Goal: Browse casually: Explore the website without a specific task or goal

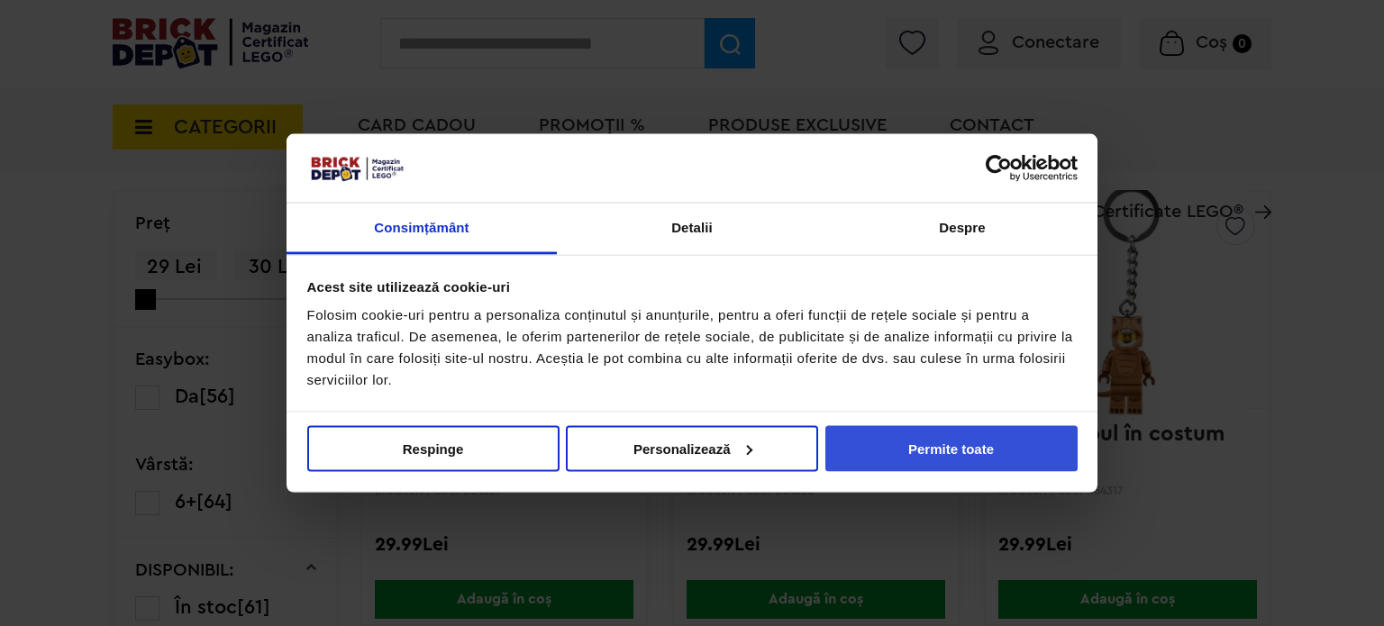
click at [977, 453] on button "Permite toate" at bounding box center [952, 448] width 252 height 46
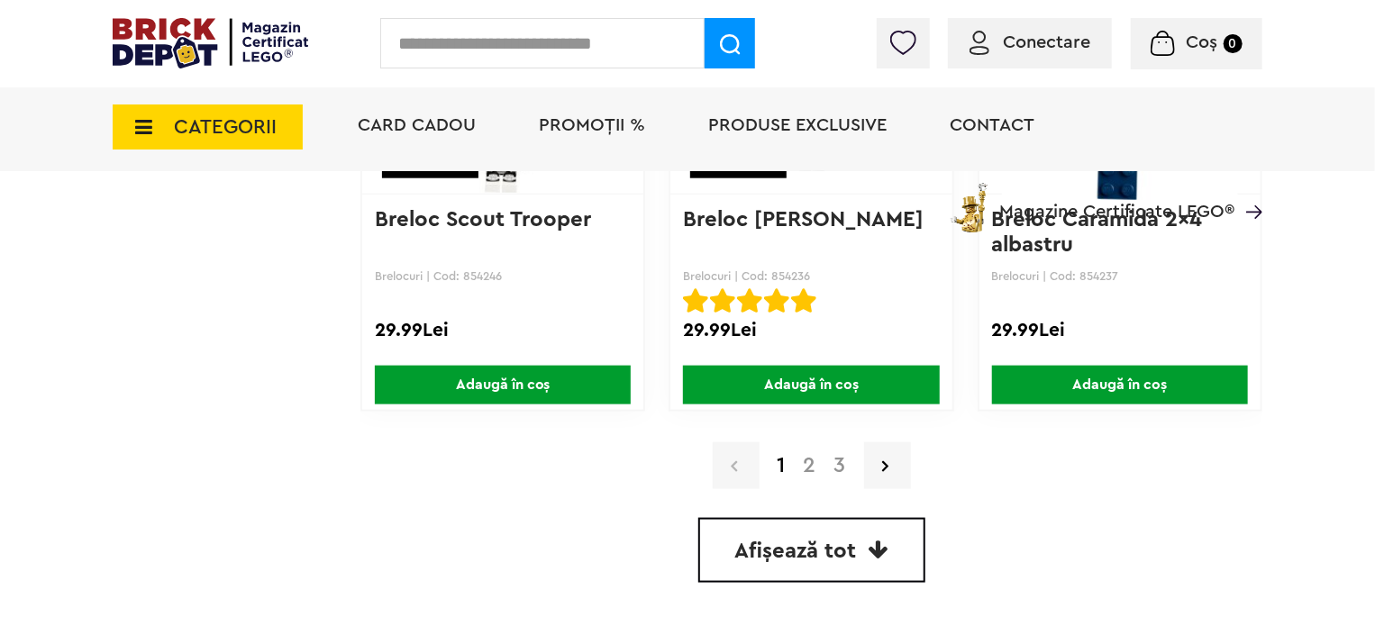
scroll to position [4551, 0]
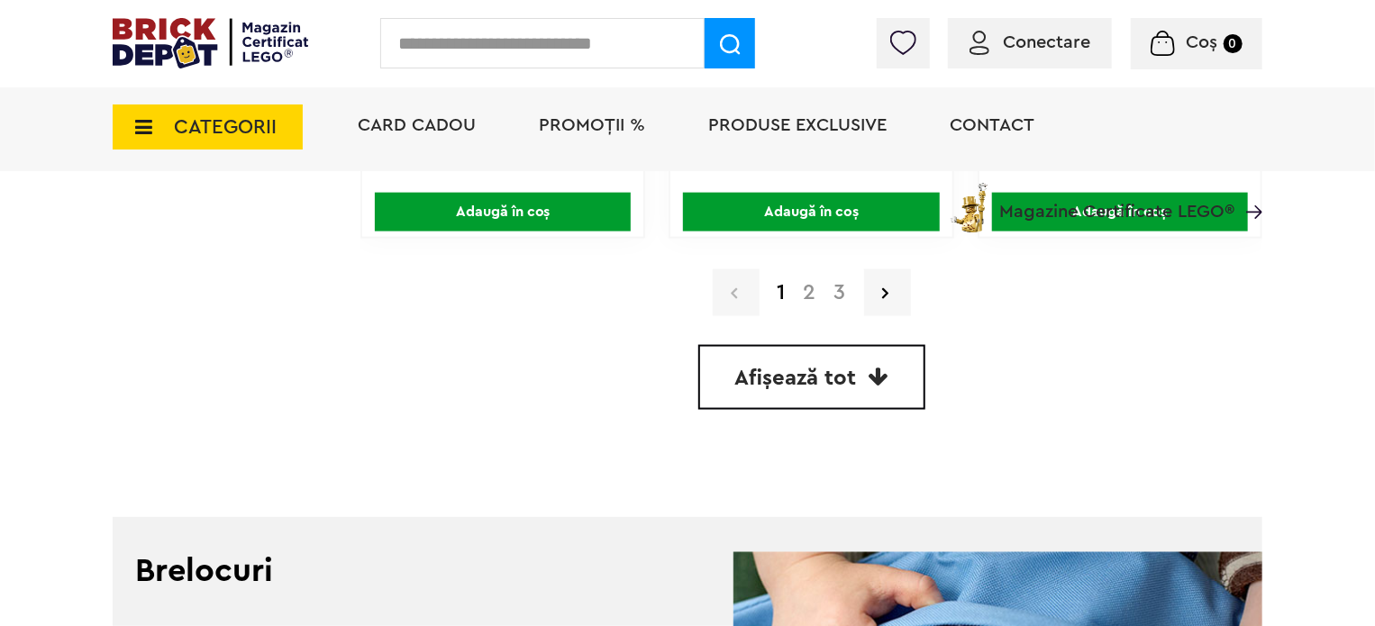
click at [808, 289] on link "2" at bounding box center [810, 293] width 31 height 22
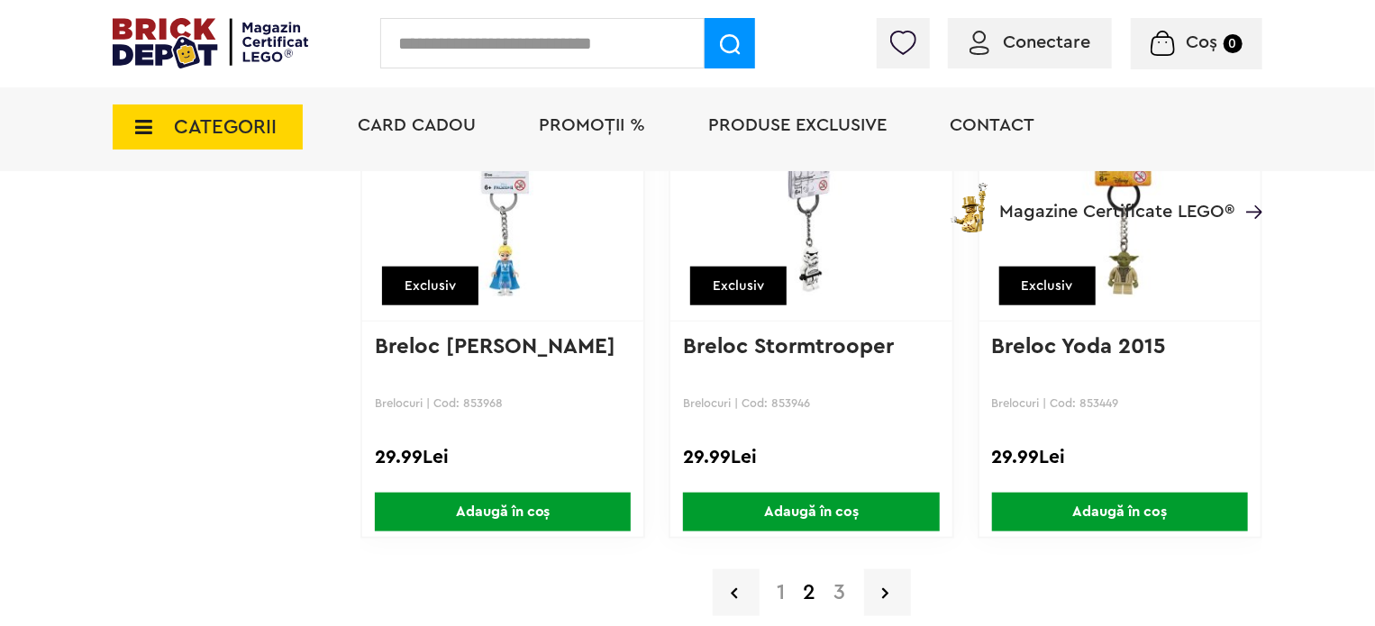
scroll to position [4281, 0]
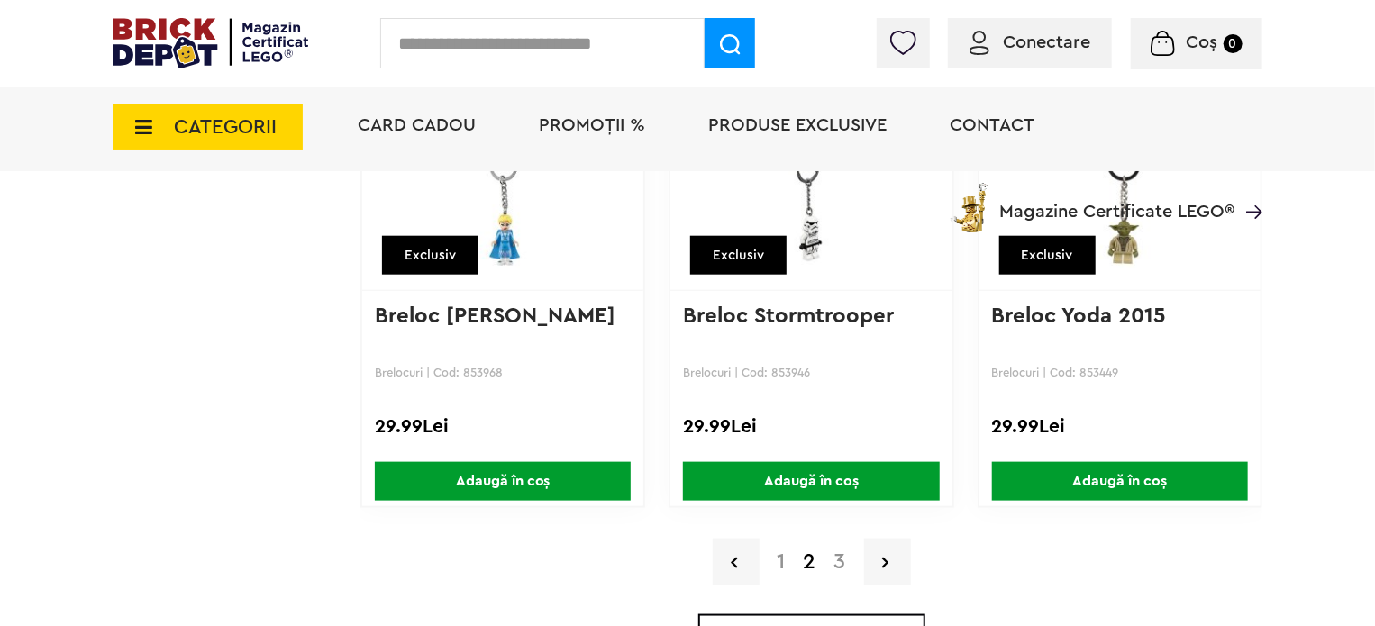
click at [844, 563] on link "3" at bounding box center [841, 563] width 30 height 22
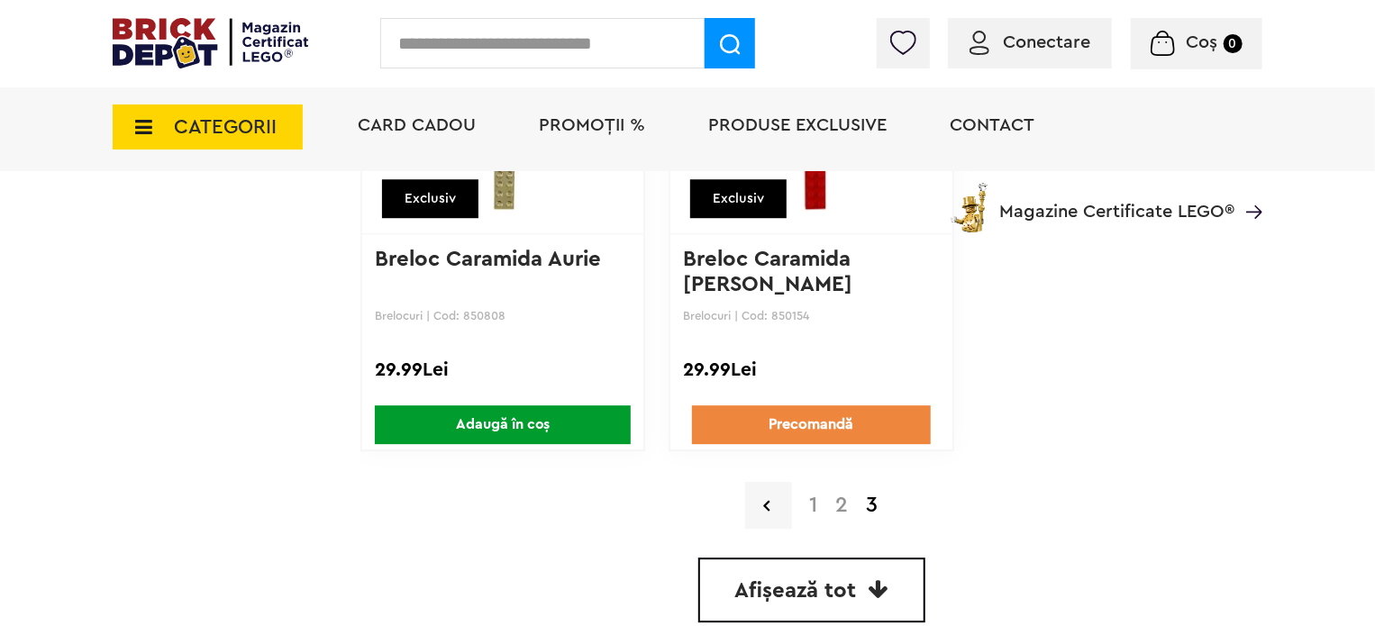
scroll to position [2524, 0]
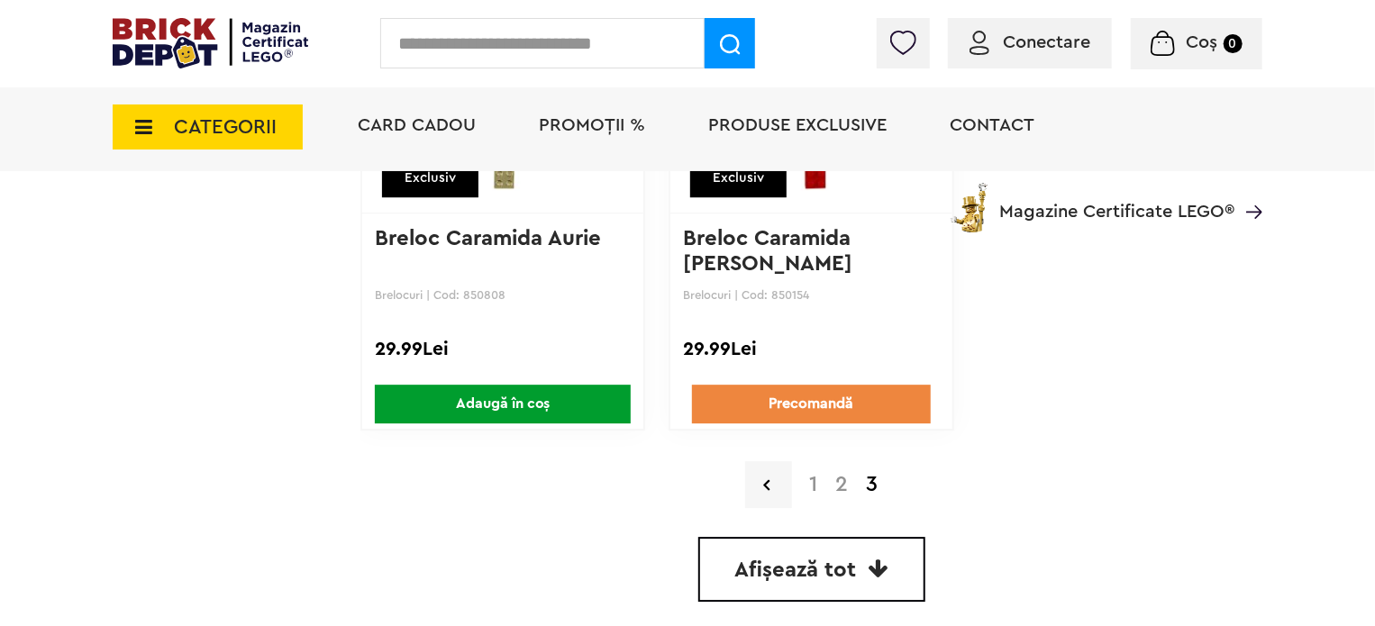
click at [818, 493] on link "1" at bounding box center [814, 485] width 26 height 22
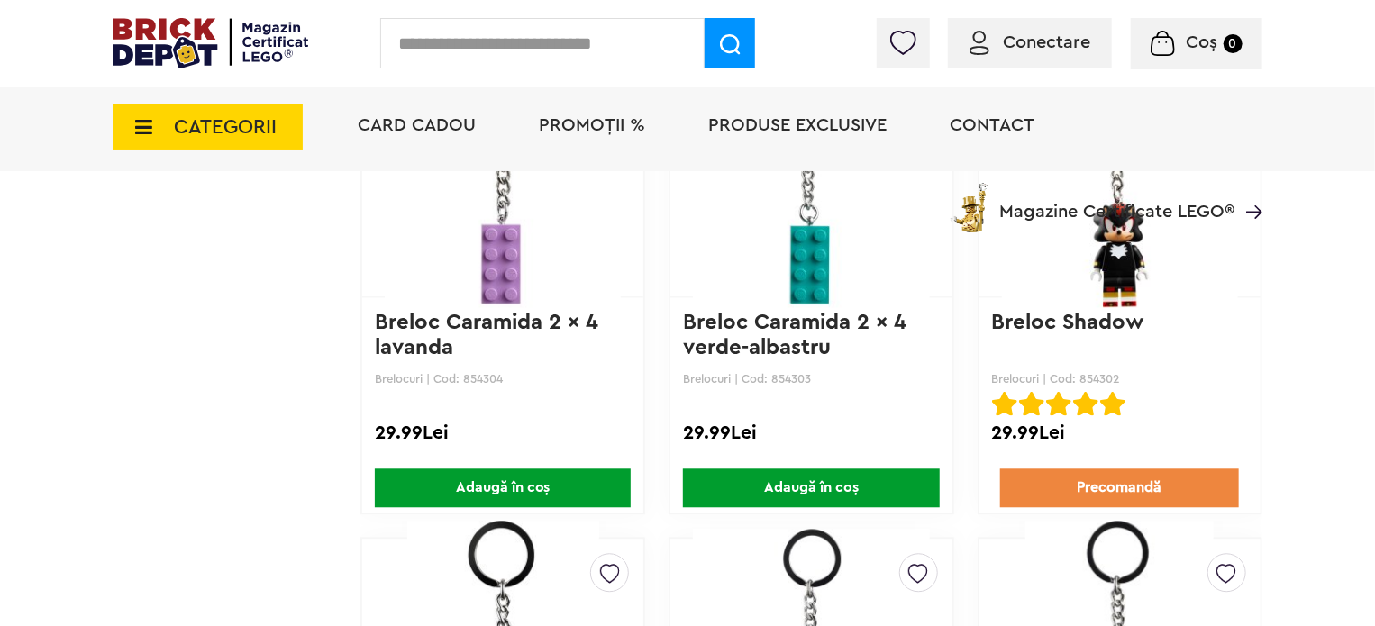
scroll to position [1983, 0]
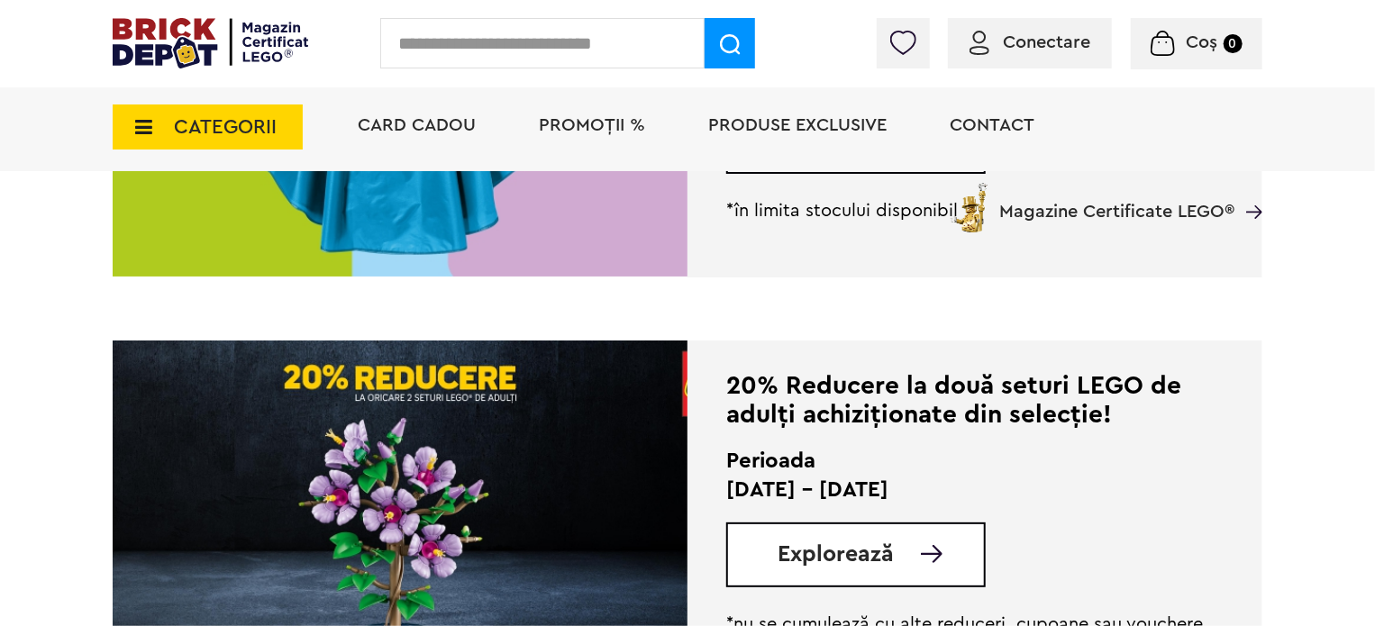
scroll to position [721, 0]
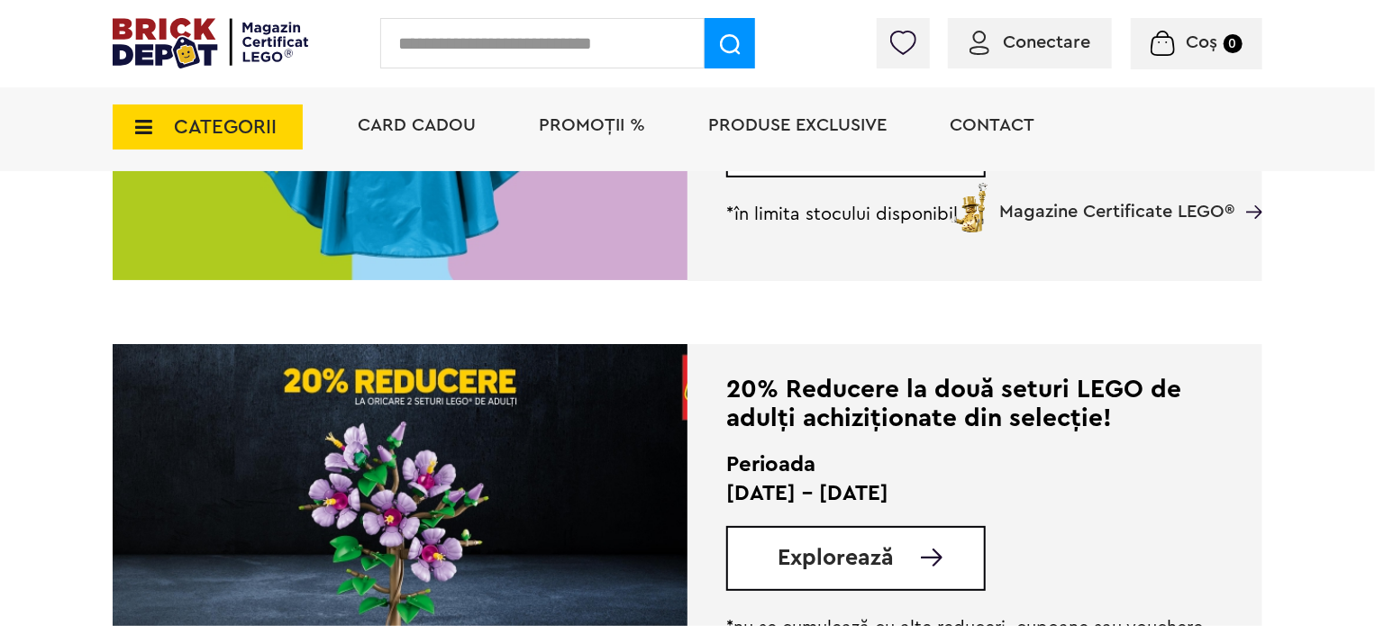
click at [804, 558] on span "Explorează" at bounding box center [836, 558] width 116 height 23
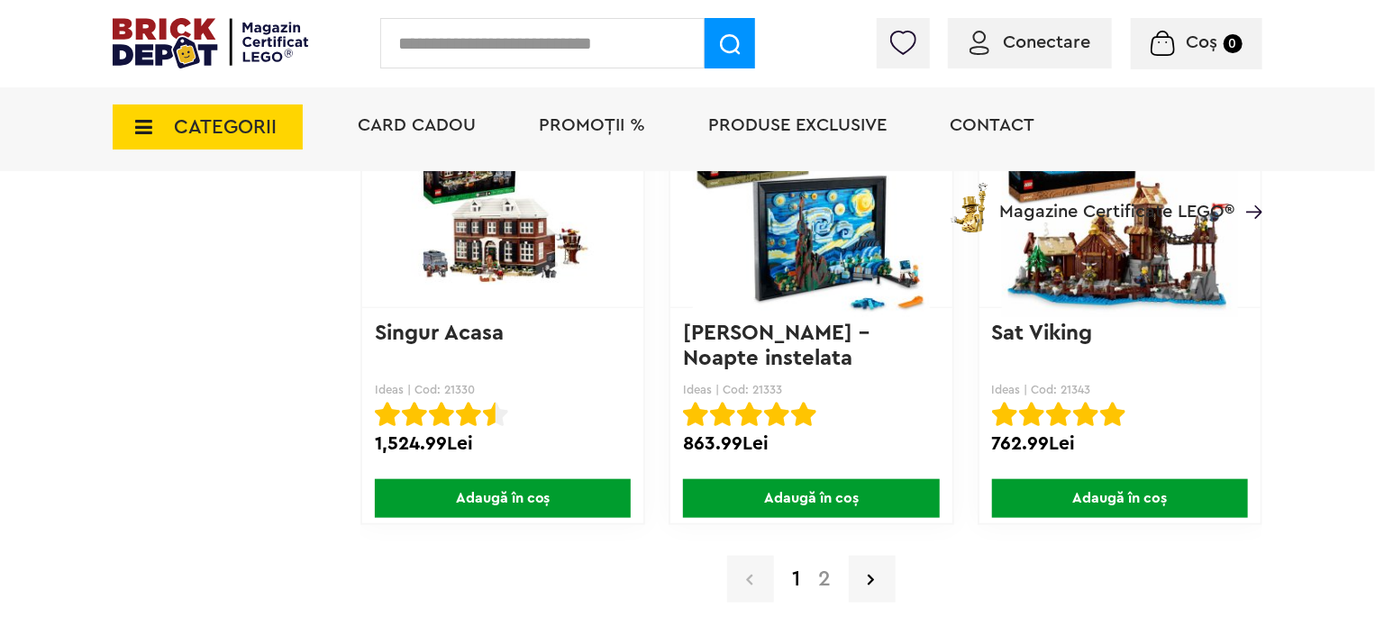
scroll to position [14526, 0]
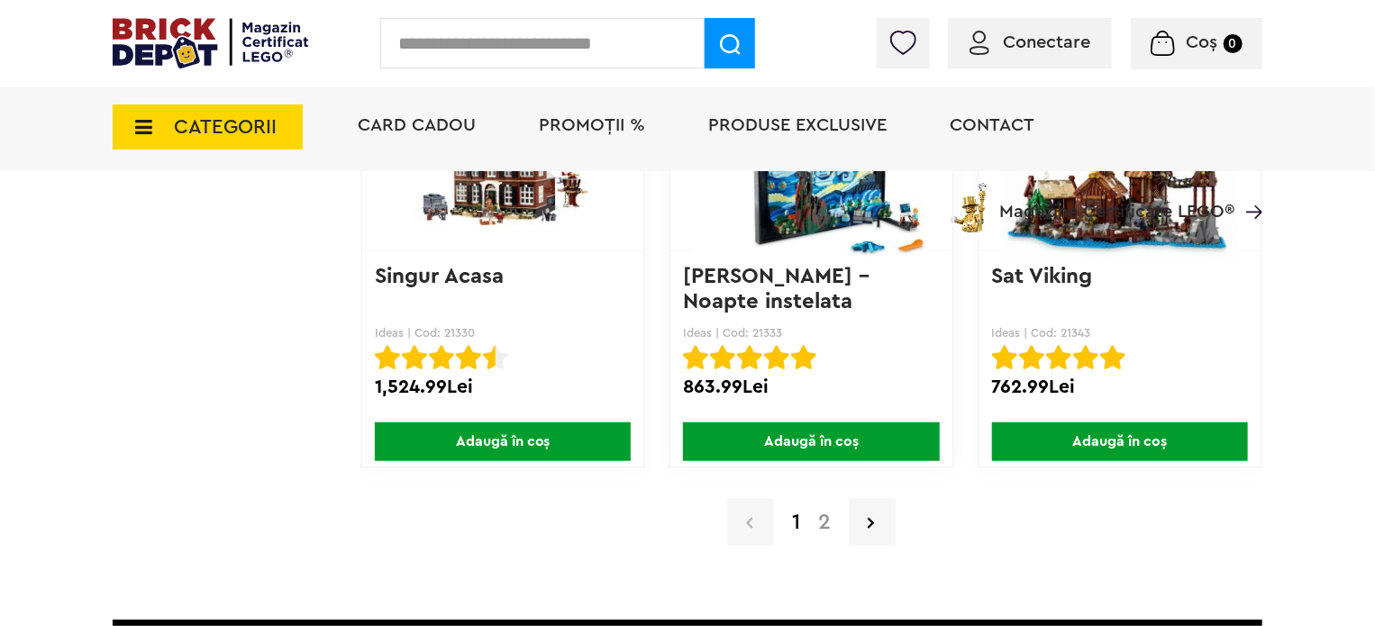
click at [822, 512] on link "2" at bounding box center [824, 523] width 31 height 22
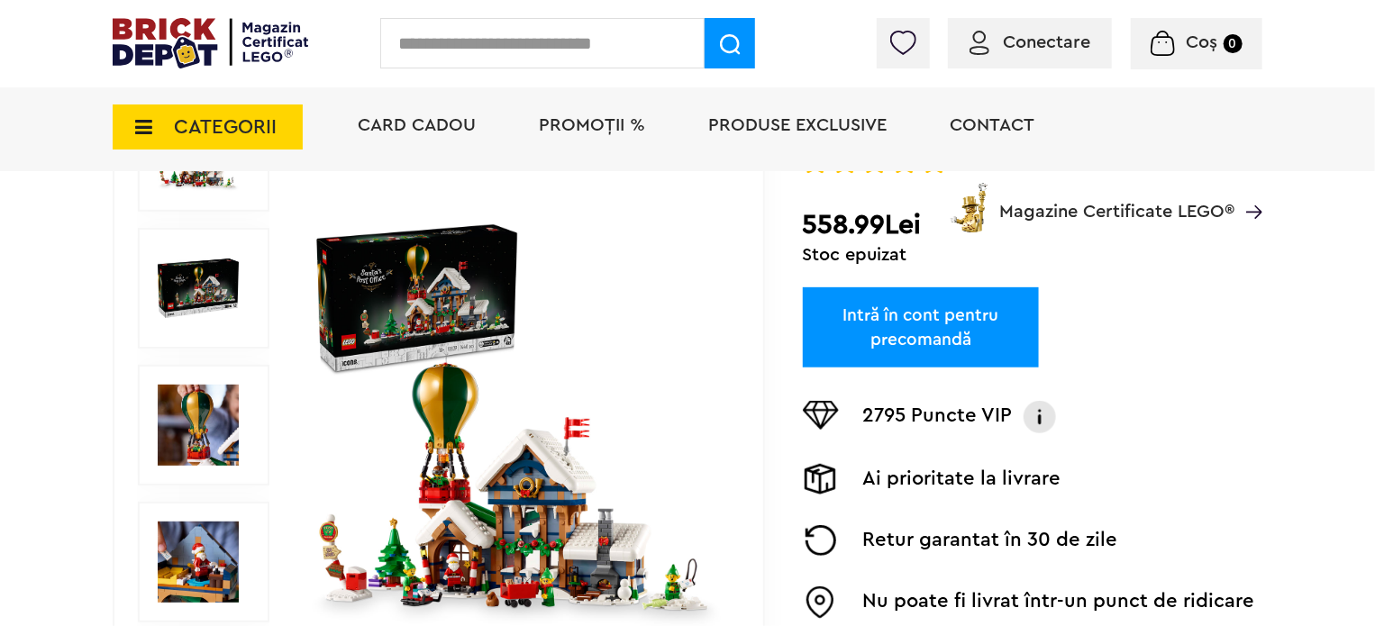
scroll to position [315, 0]
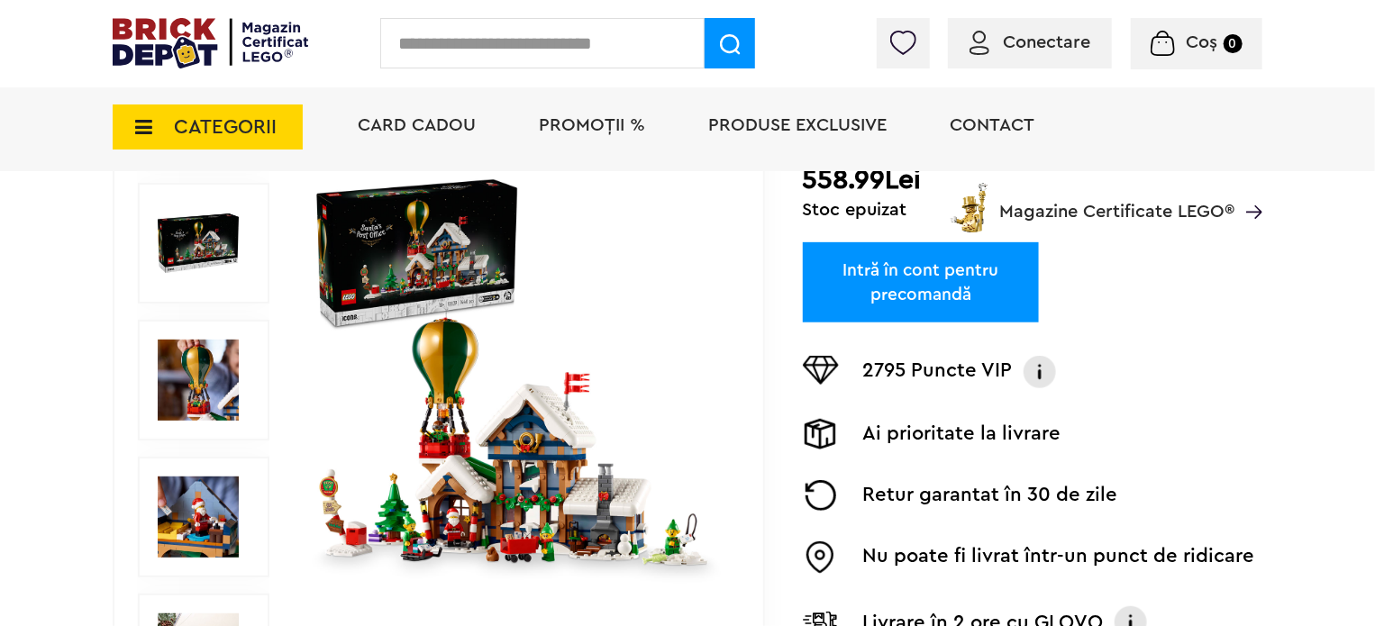
click at [541, 450] on img at bounding box center [517, 381] width 416 height 416
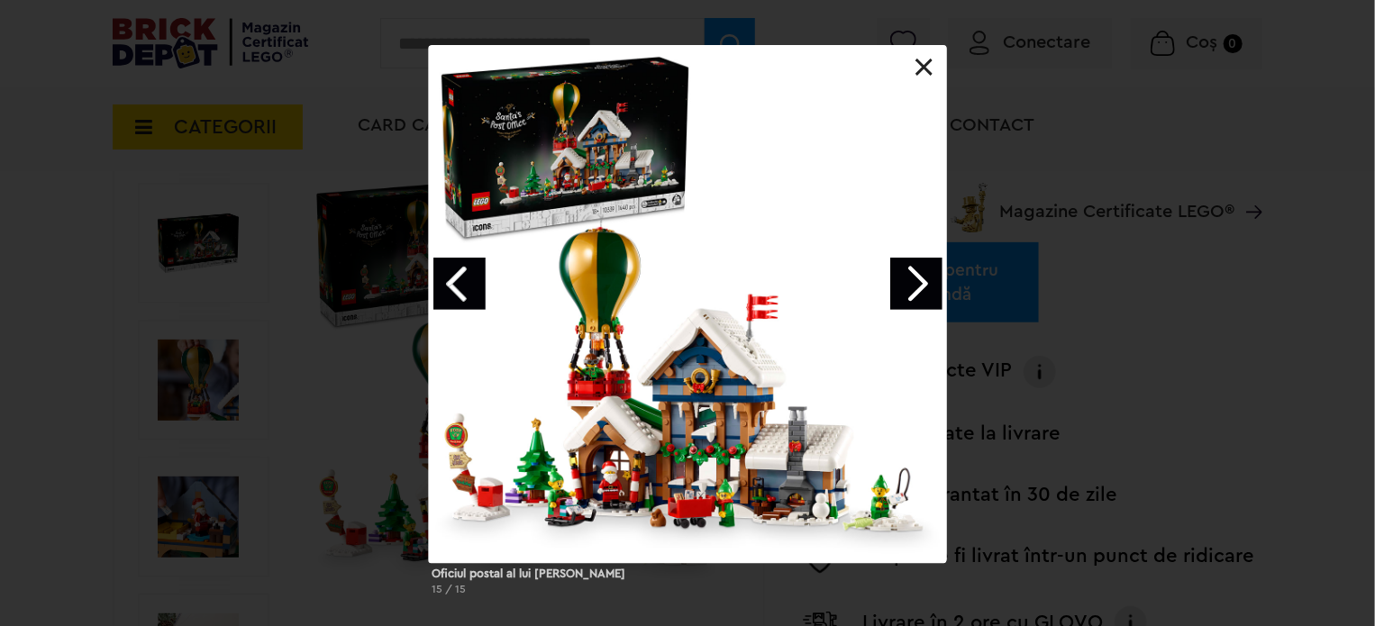
click at [740, 419] on div at bounding box center [688, 304] width 518 height 518
click at [904, 284] on link "Next image" at bounding box center [917, 284] width 52 height 52
click at [907, 269] on link "Next image" at bounding box center [917, 284] width 52 height 52
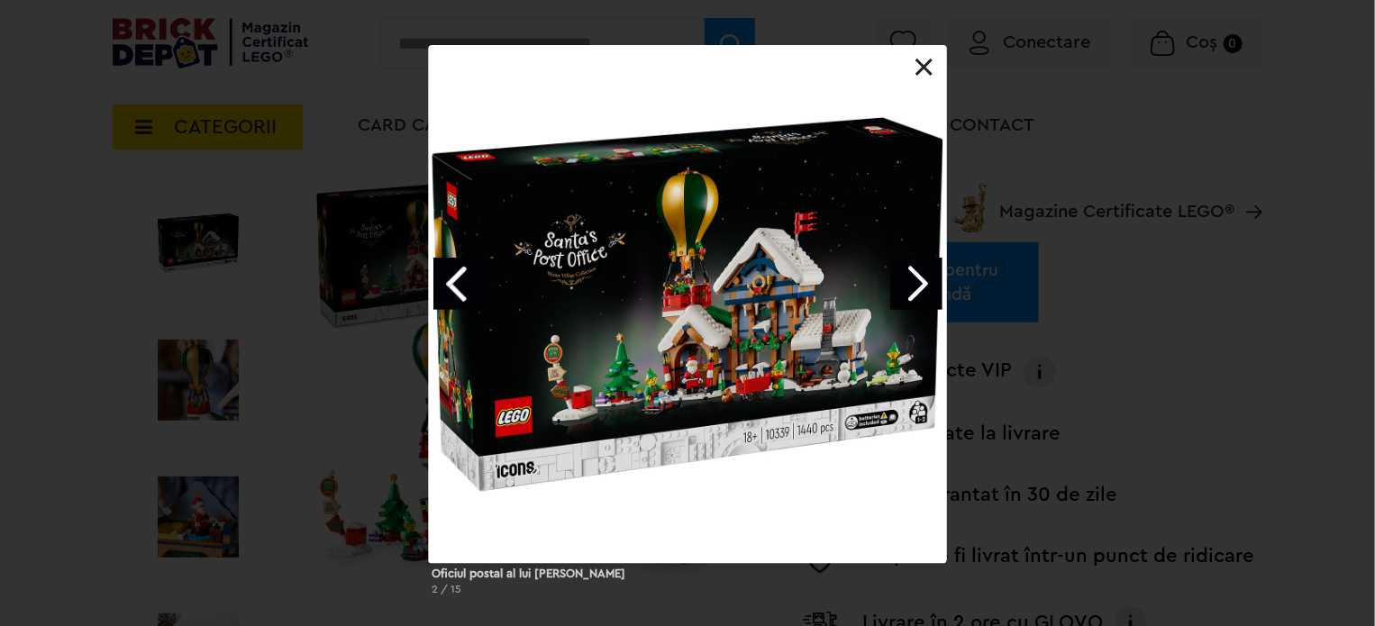
click at [906, 269] on link "Next image" at bounding box center [917, 284] width 52 height 52
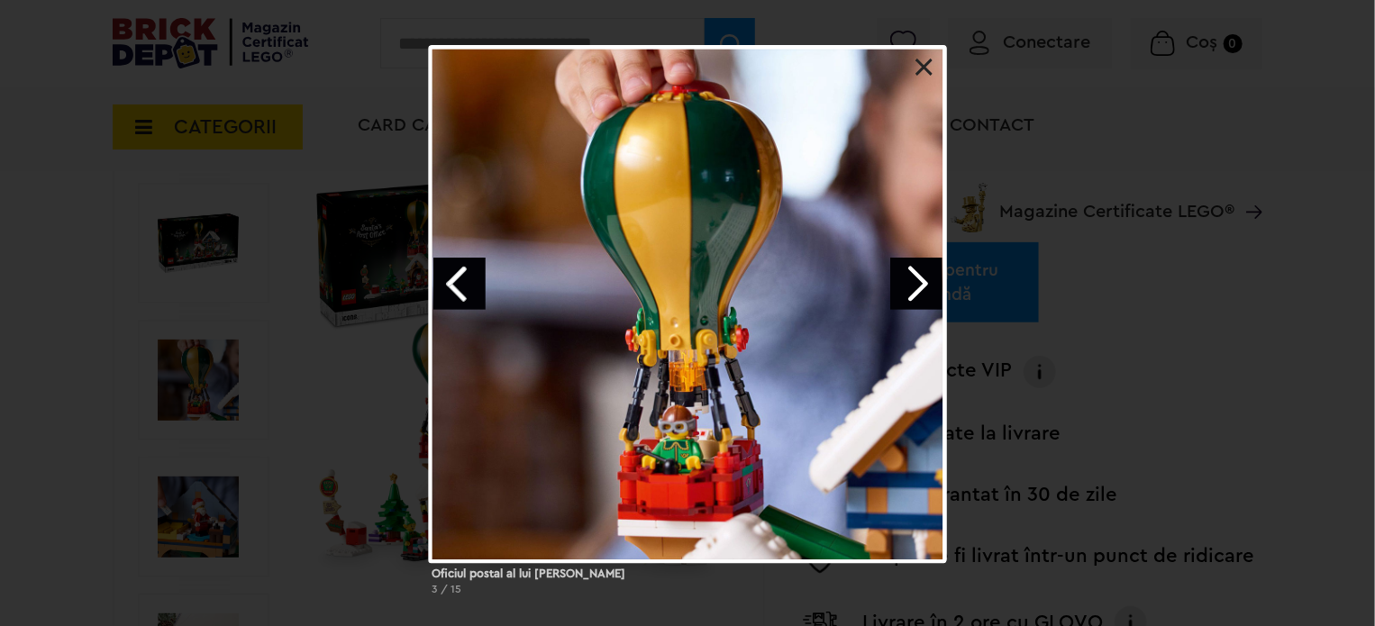
click at [912, 294] on link "Next image" at bounding box center [917, 284] width 52 height 52
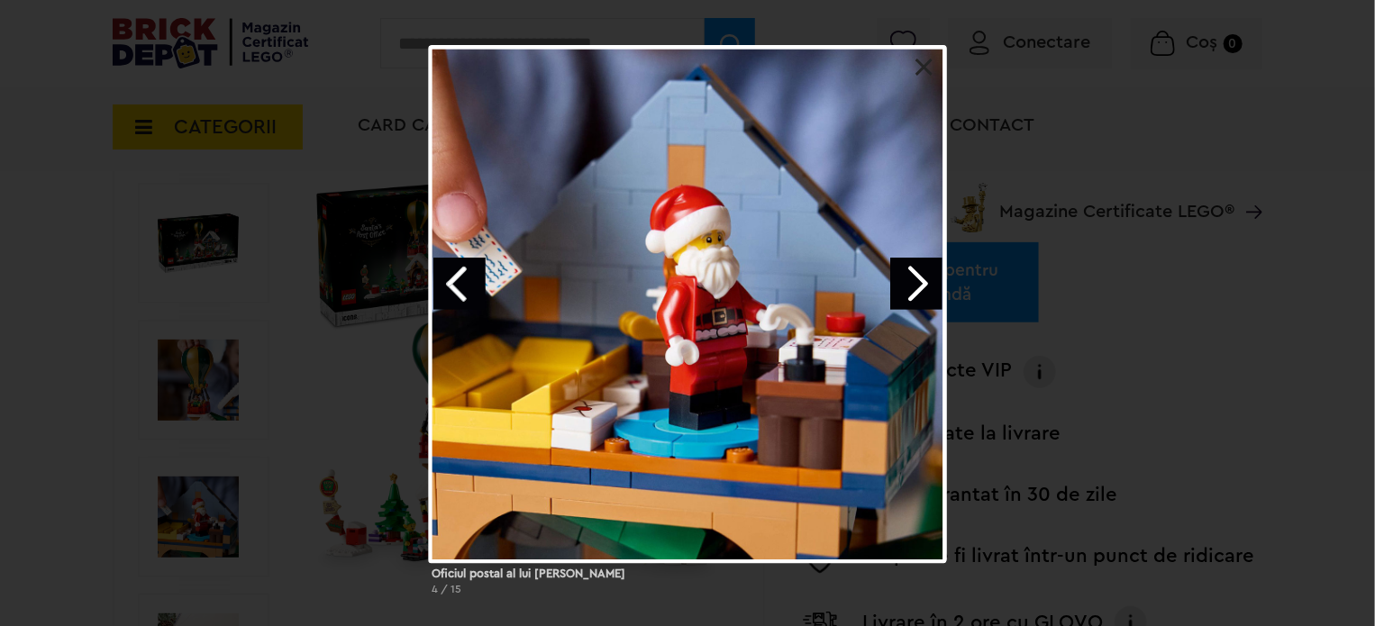
click at [912, 294] on link "Next image" at bounding box center [917, 284] width 52 height 52
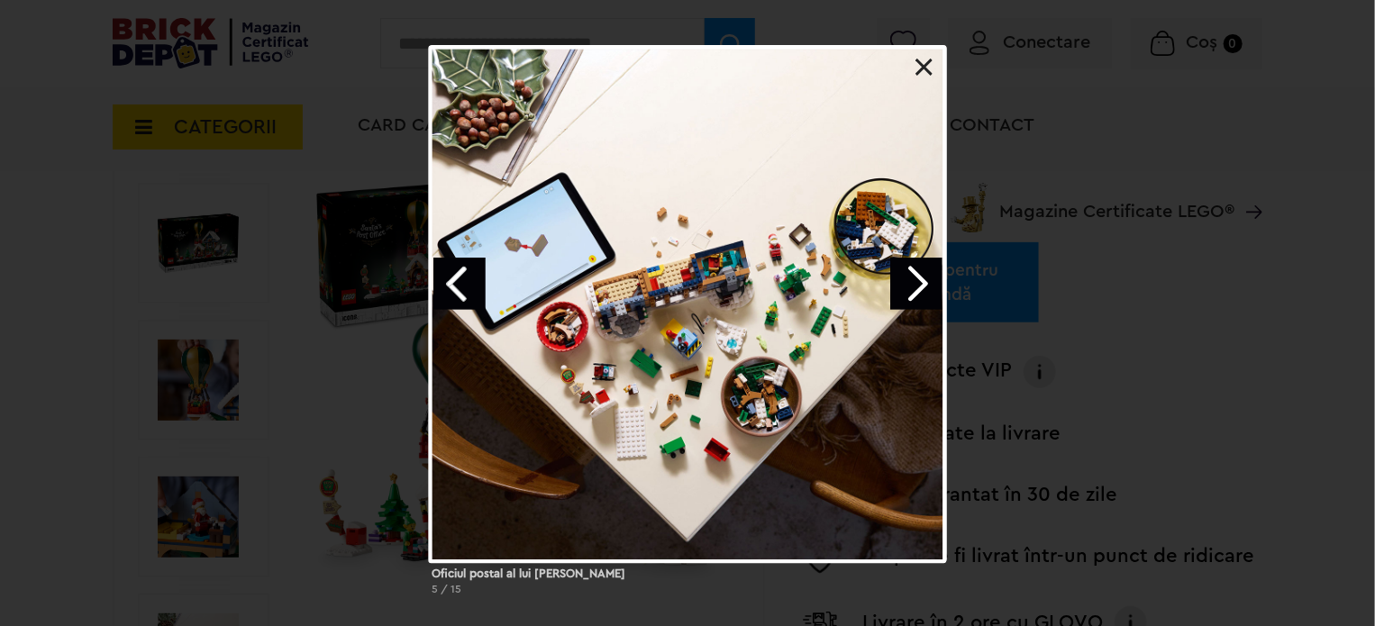
click at [912, 294] on link "Next image" at bounding box center [917, 284] width 52 height 52
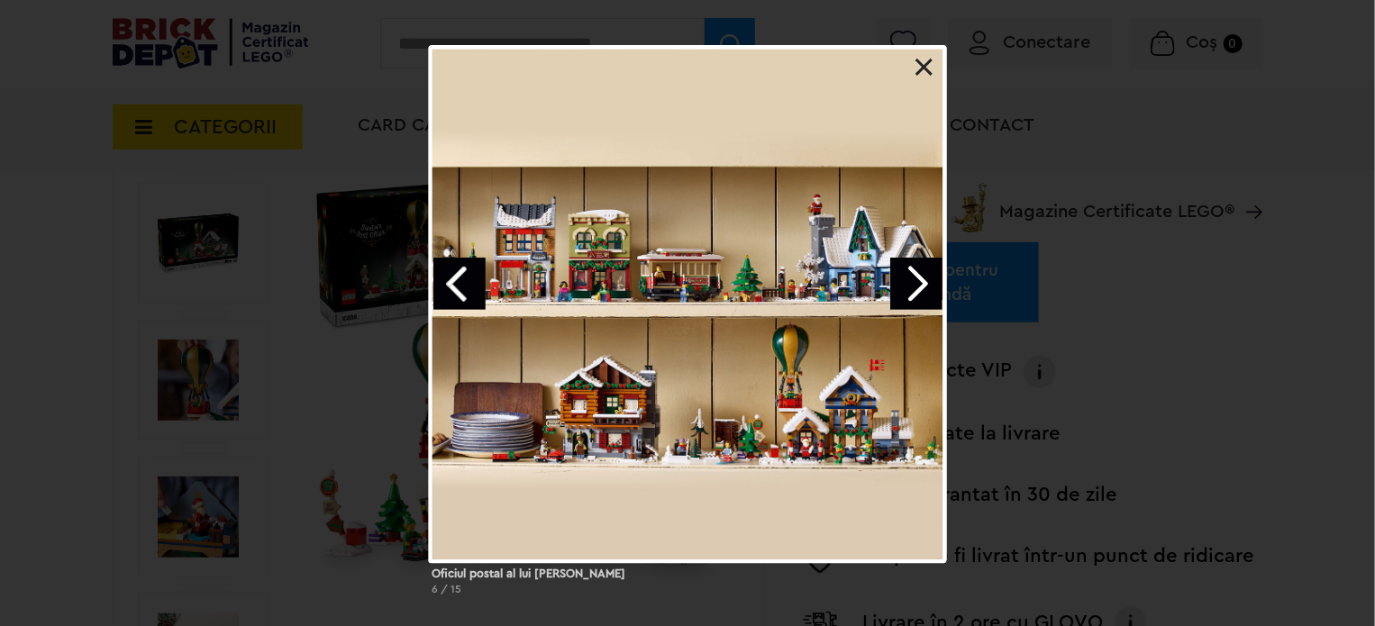
click at [1258, 368] on div "Oficiul postal al lui Mos Craciun 6 / 15" at bounding box center [687, 327] width 1375 height 565
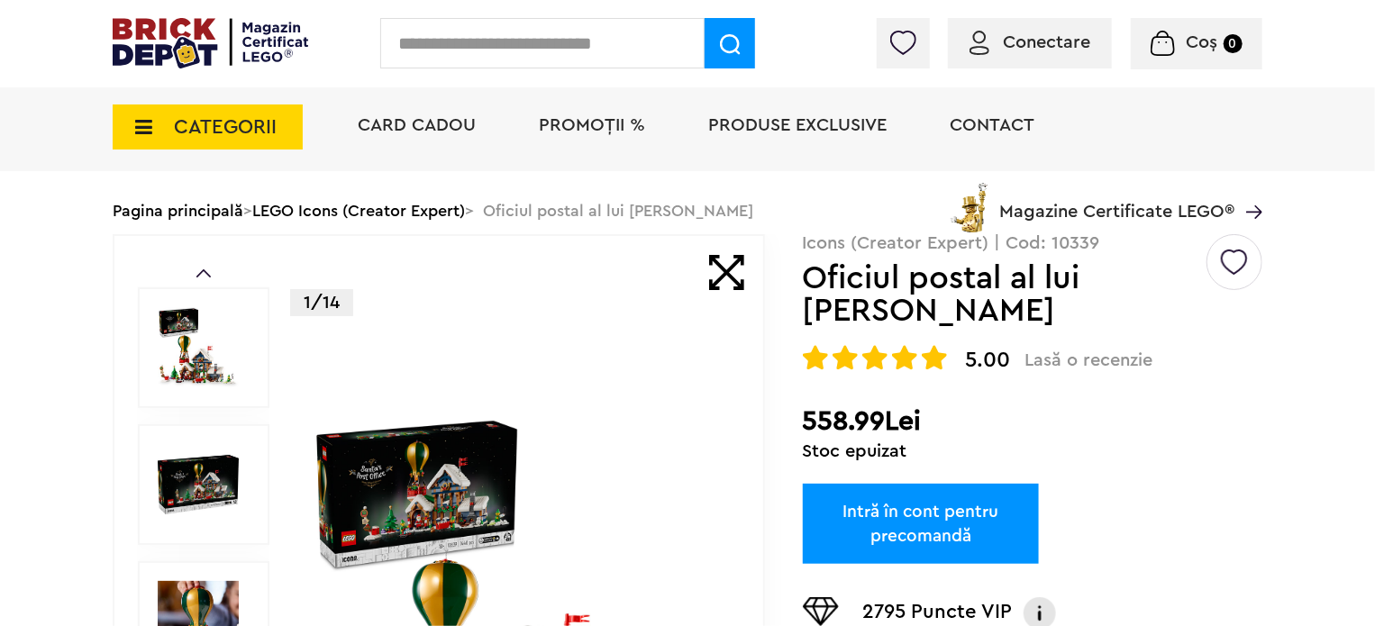
scroll to position [45, 0]
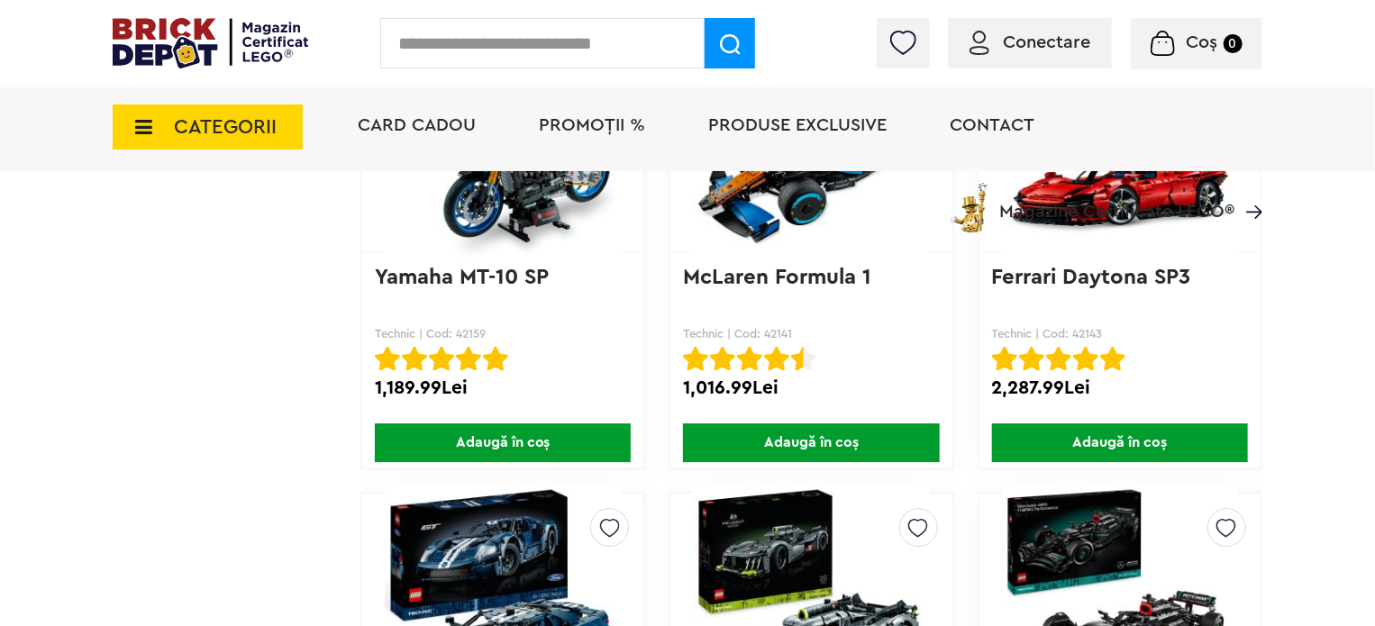
scroll to position [8757, 0]
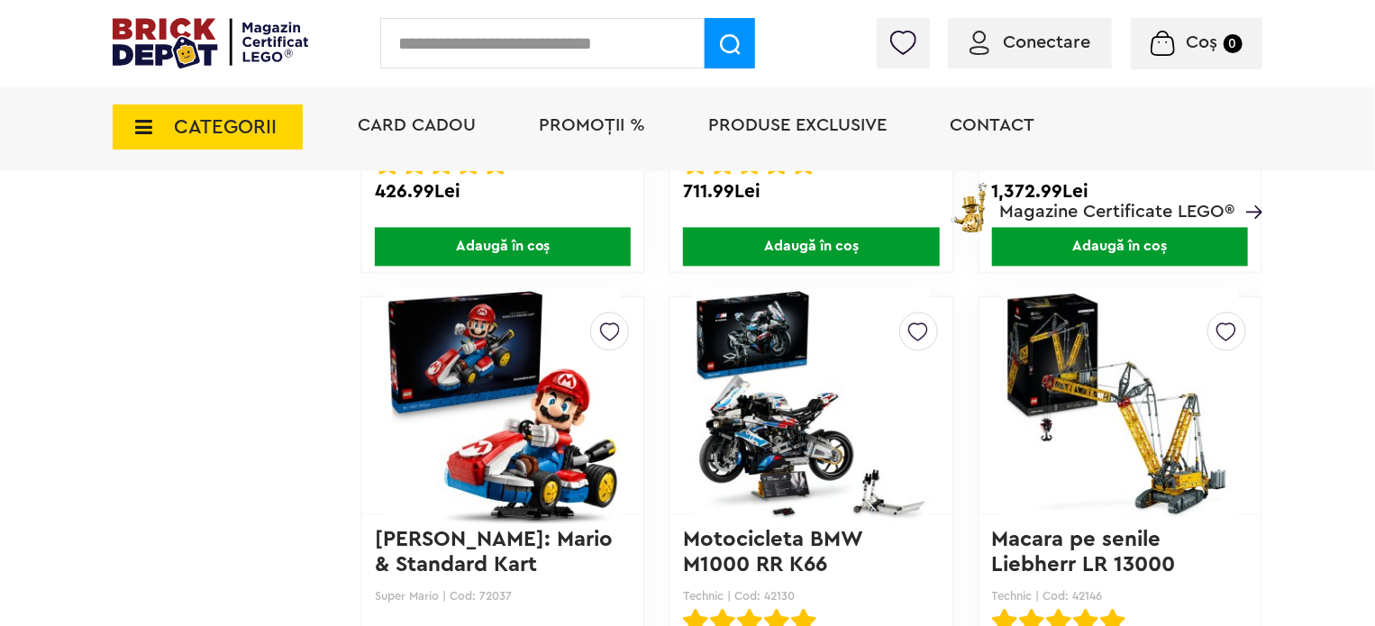
click at [741, 125] on span "Produse exclusive" at bounding box center [797, 125] width 178 height 18
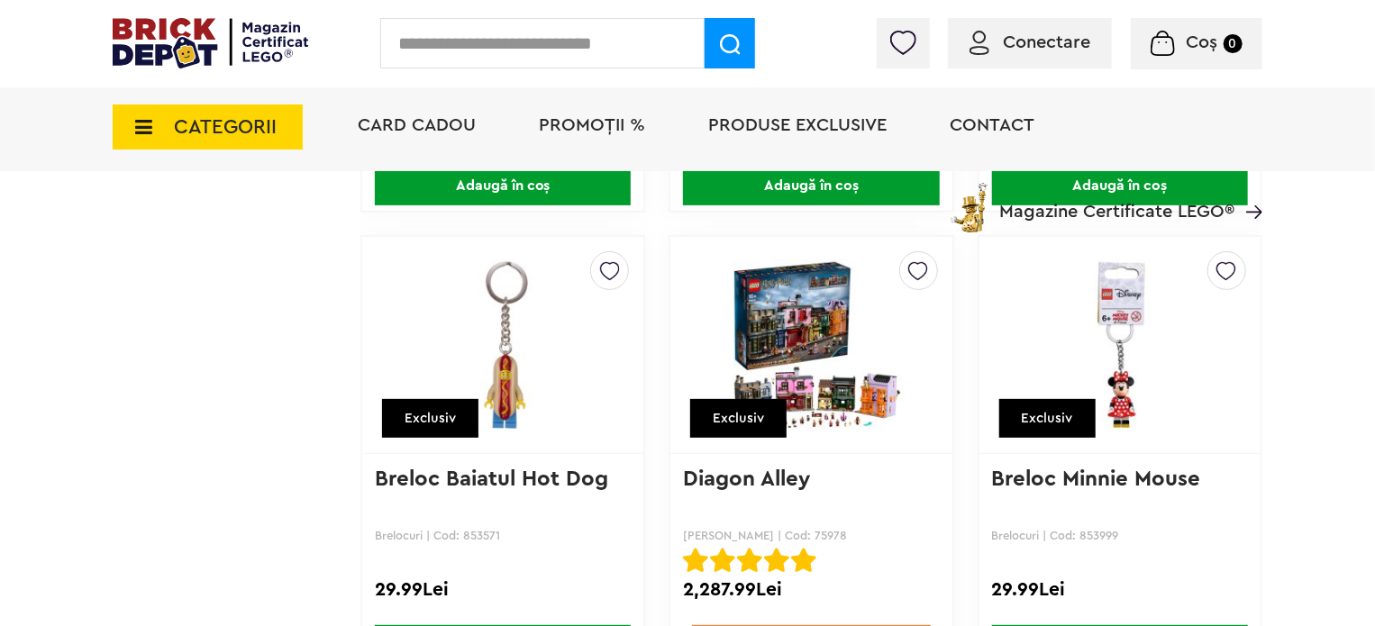
scroll to position [13998, 0]
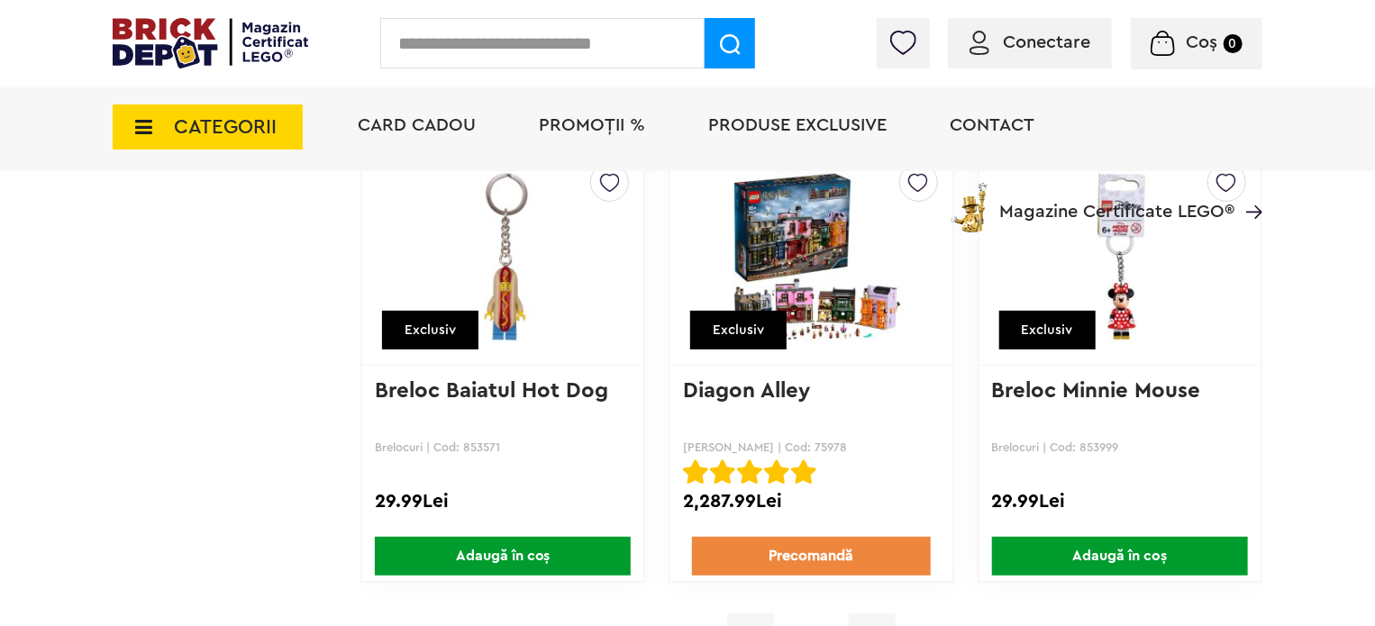
click at [1062, 550] on span "Adaugă în coș" at bounding box center [1120, 556] width 256 height 39
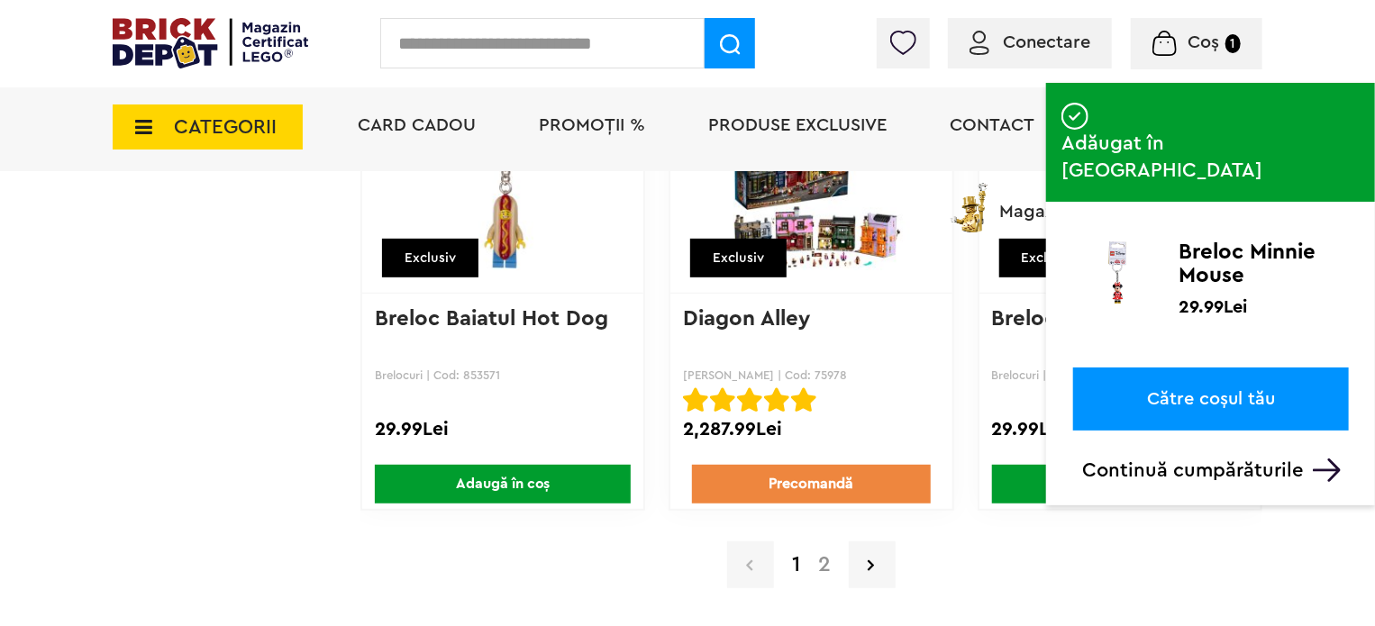
scroll to position [14178, 0]
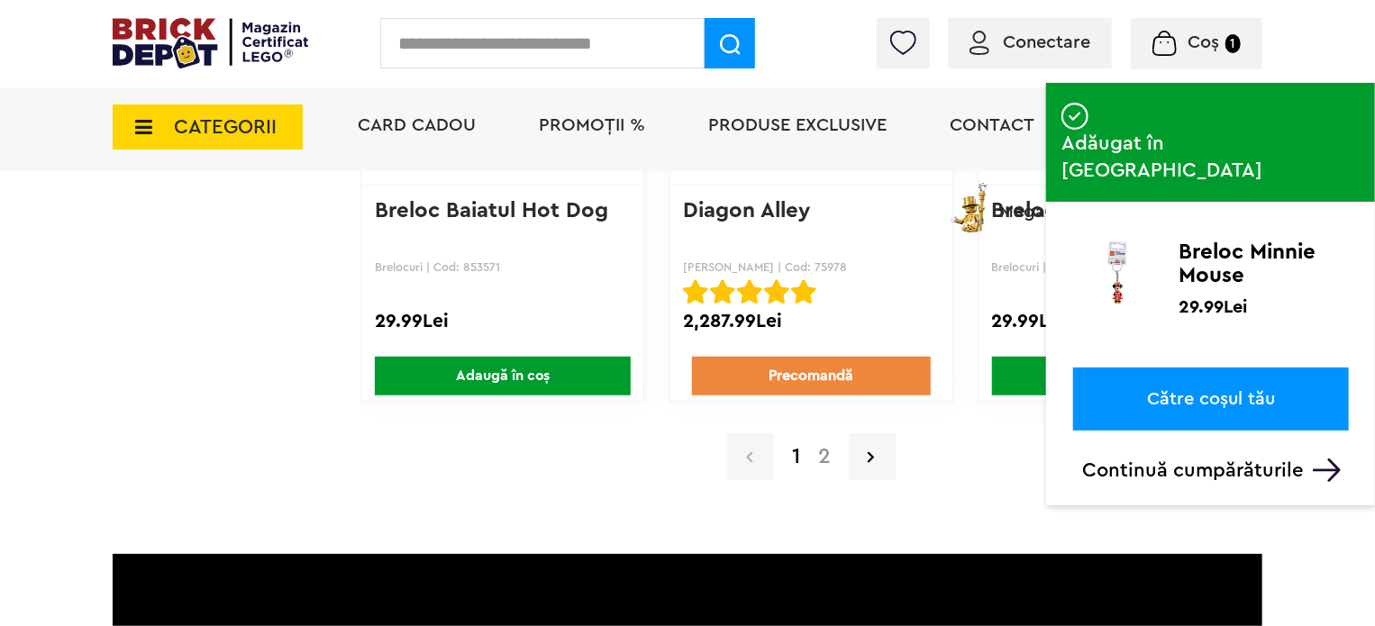
click at [819, 446] on link "2" at bounding box center [824, 457] width 31 height 22
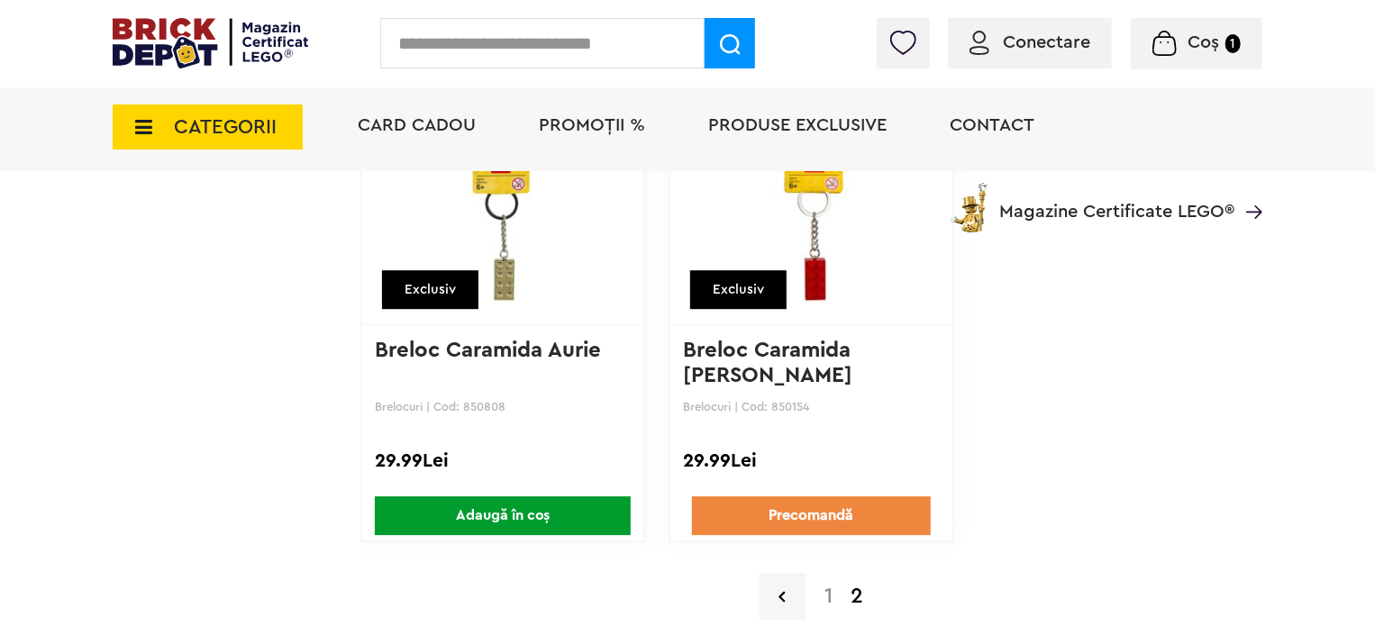
scroll to position [2839, 0]
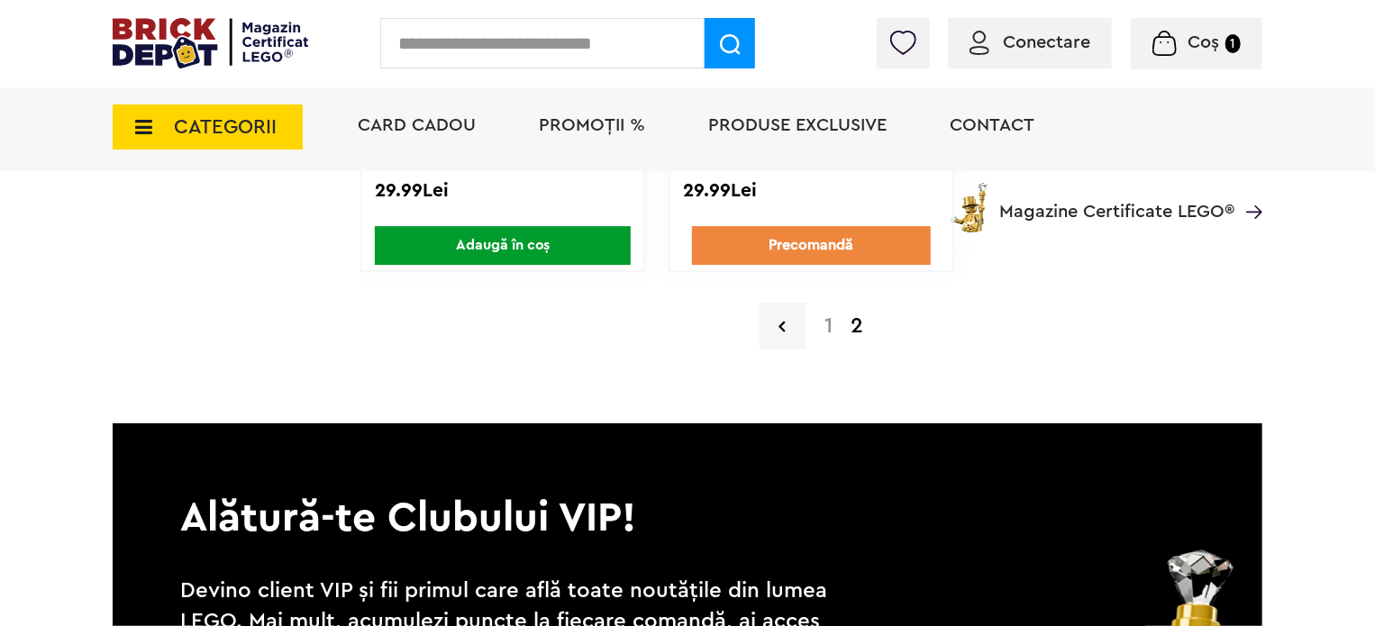
click at [148, 136] on icon at bounding box center [138, 127] width 28 height 20
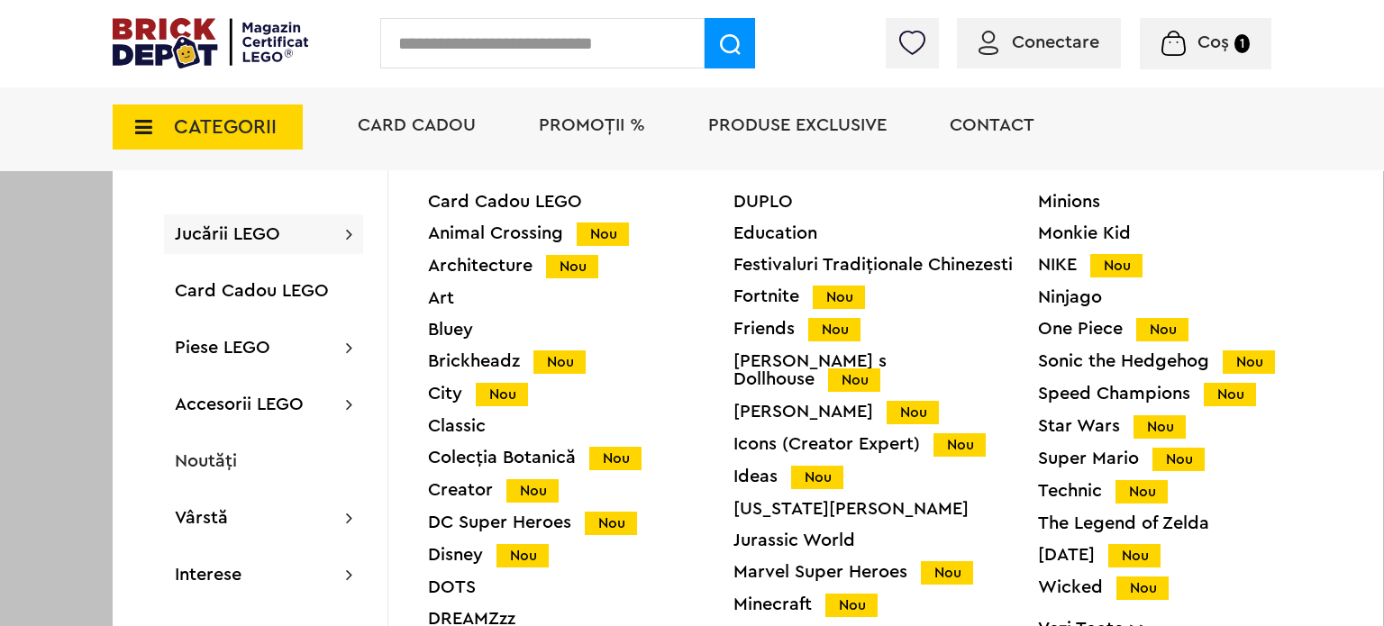
click at [775, 403] on div "[PERSON_NAME] Nou" at bounding box center [887, 412] width 306 height 19
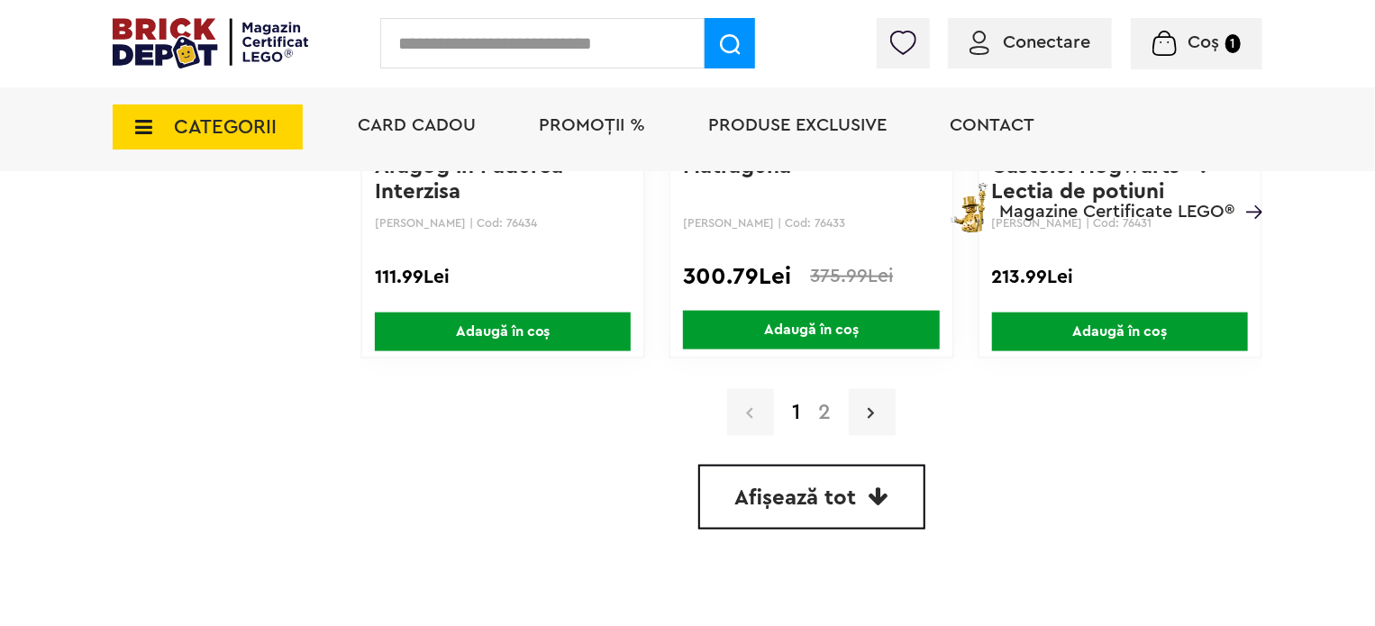
scroll to position [4462, 0]
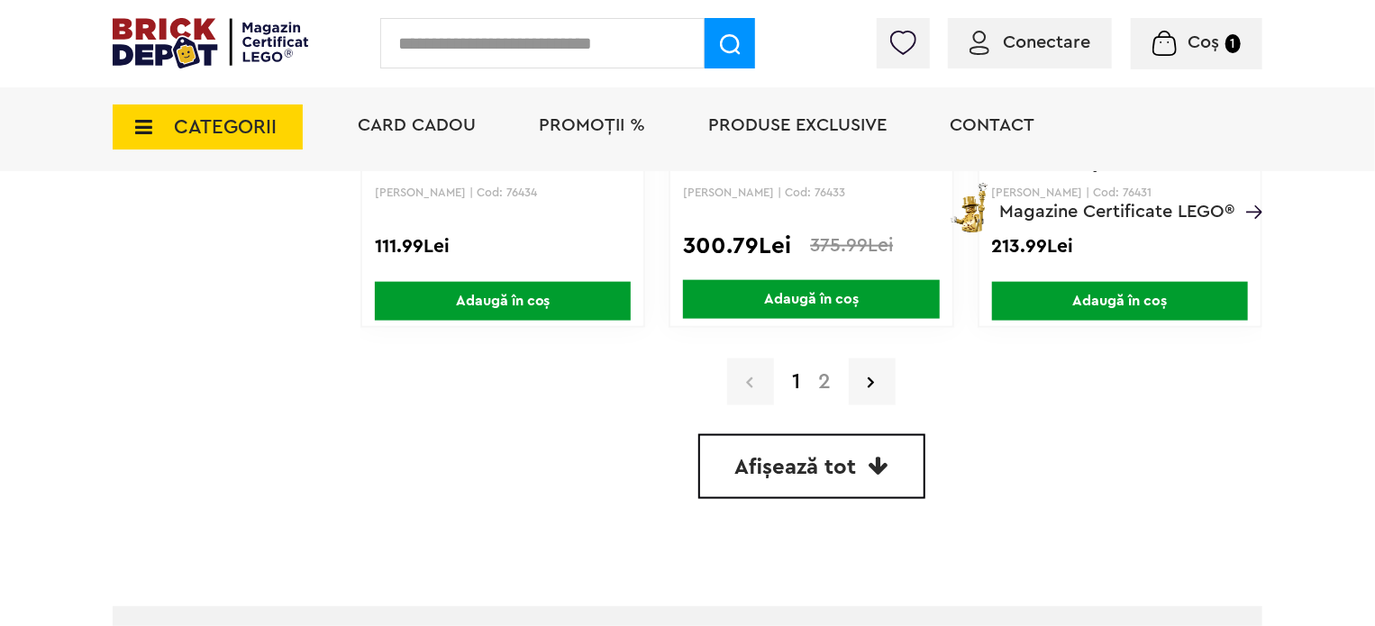
click at [829, 371] on link "2" at bounding box center [824, 382] width 31 height 22
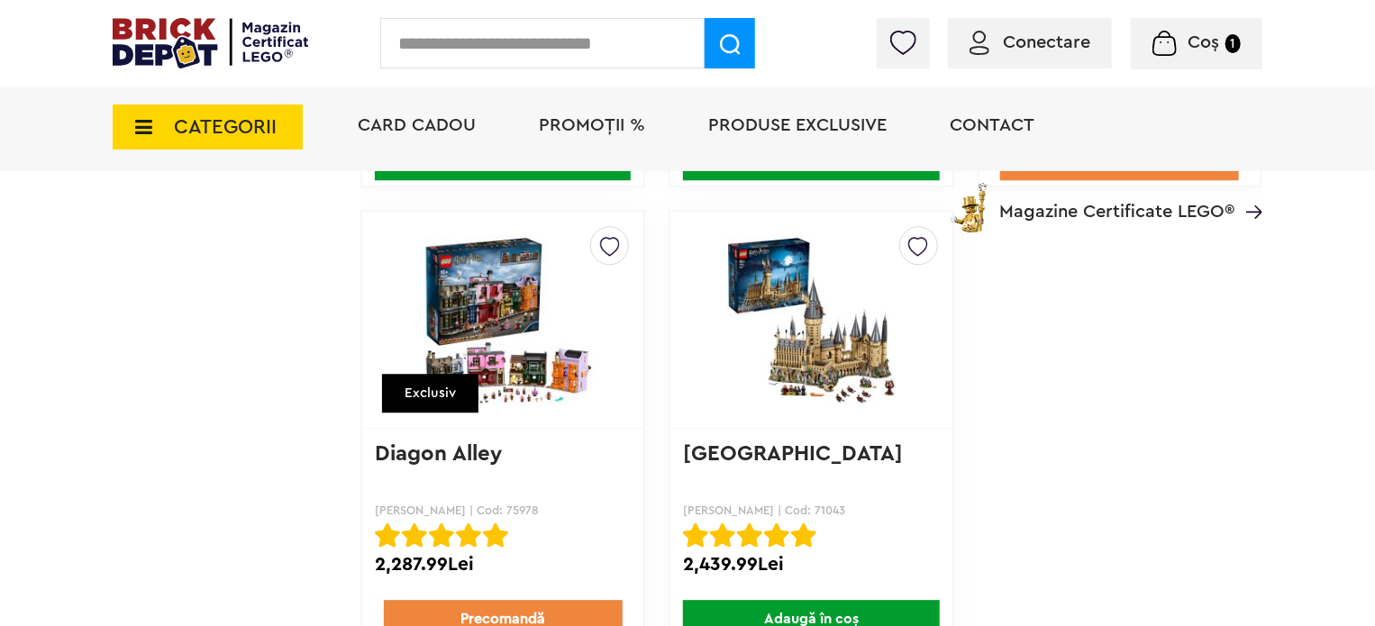
scroll to position [1983, 0]
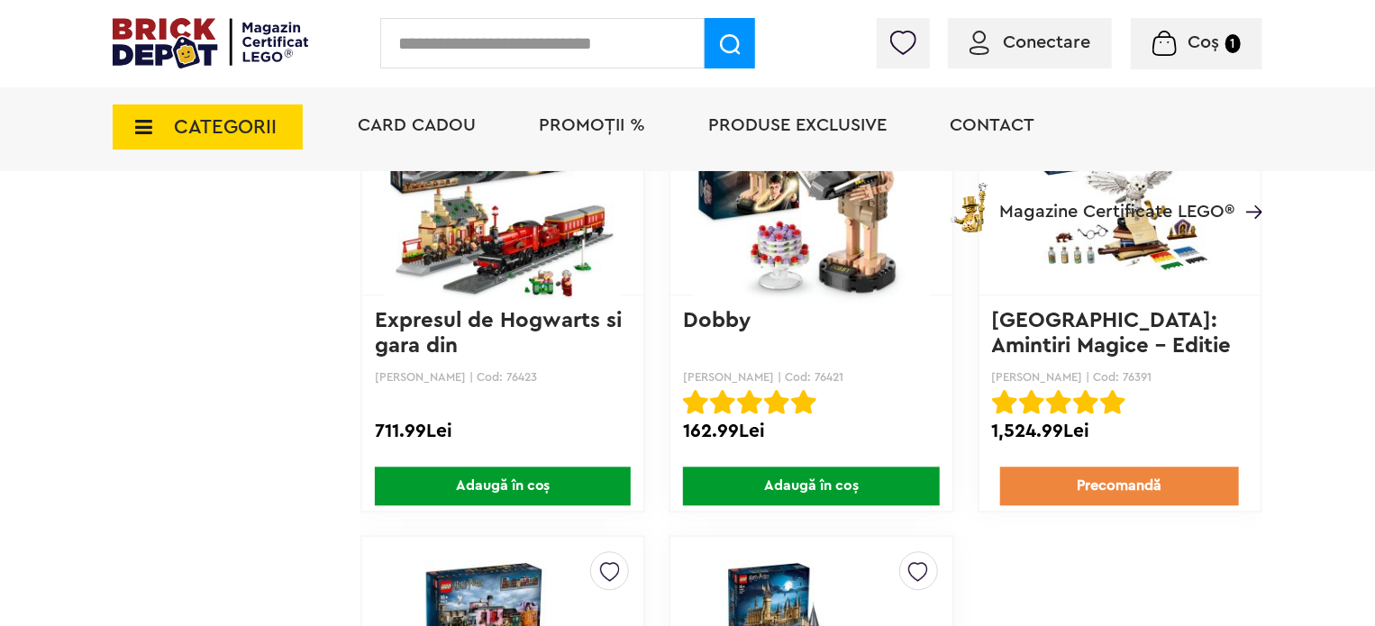
click at [141, 123] on icon at bounding box center [138, 127] width 28 height 20
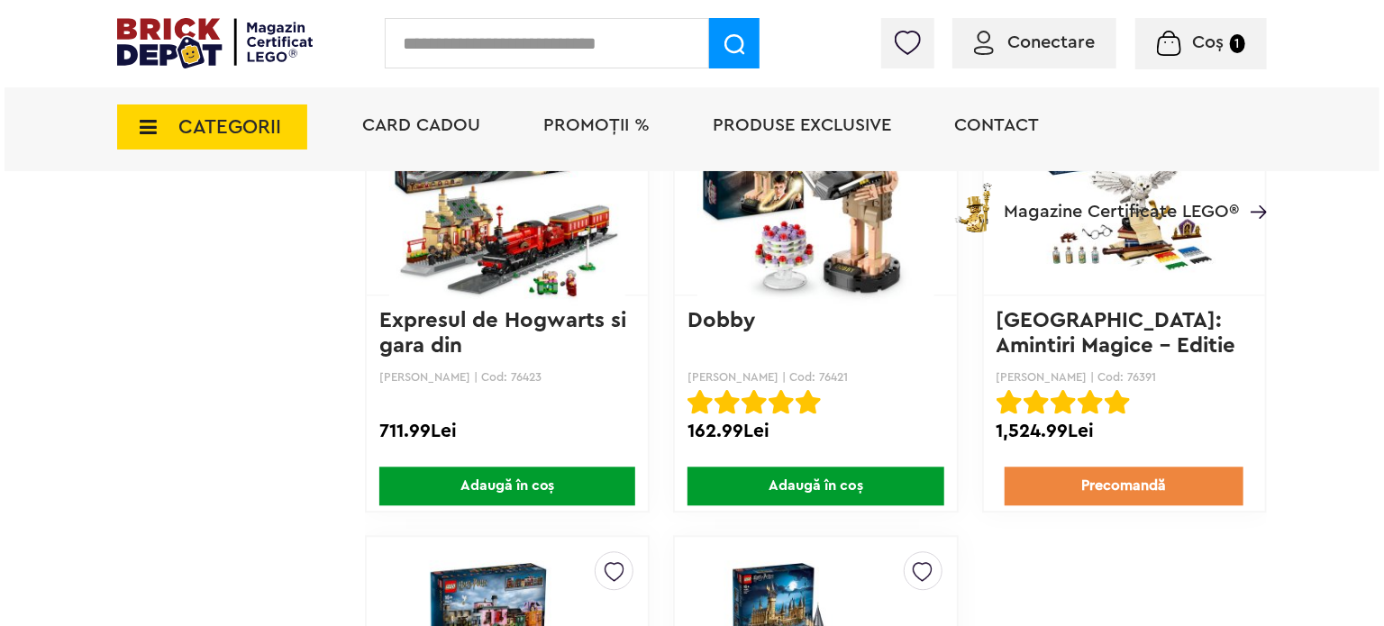
scroll to position [1984, 0]
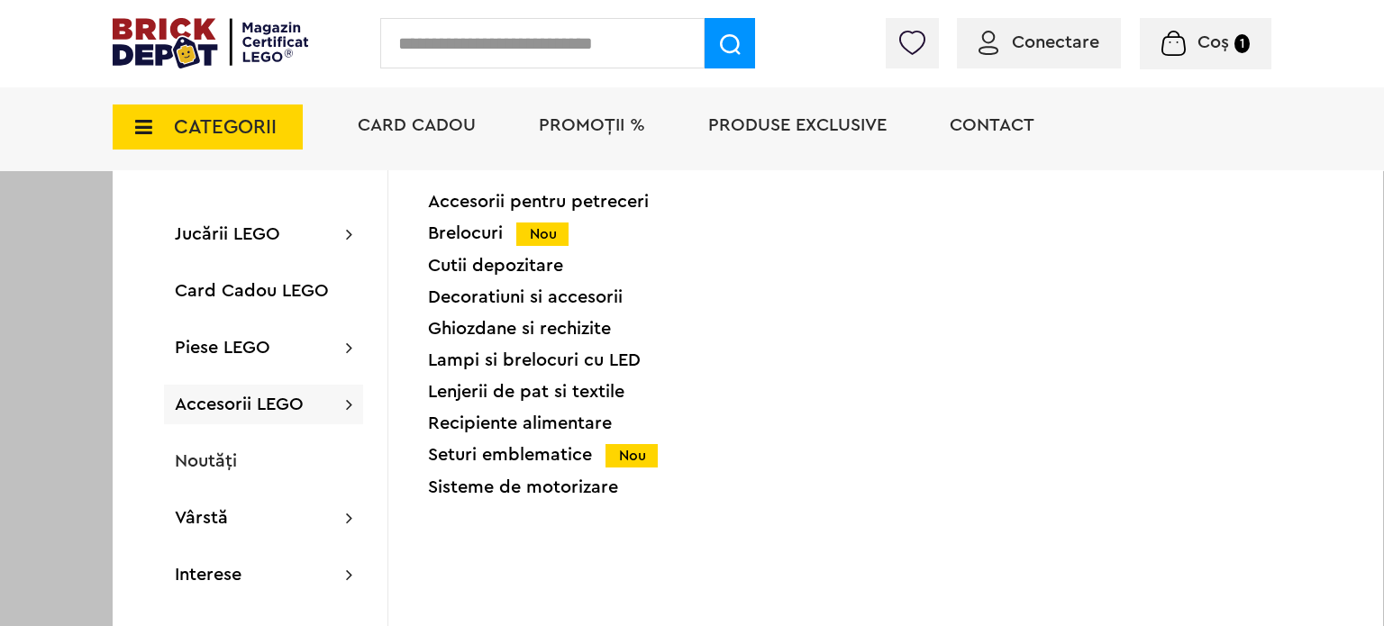
click at [490, 334] on div "Ghiozdane si rechizite" at bounding box center [581, 329] width 306 height 18
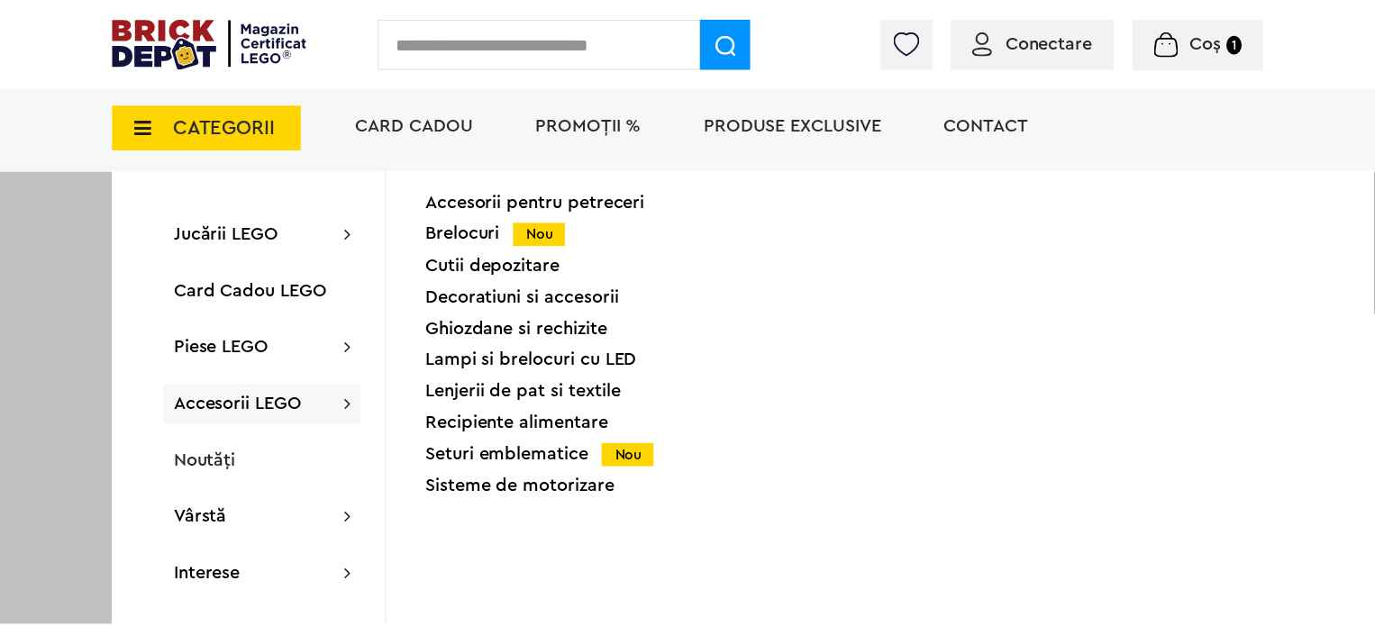
scroll to position [1983, 0]
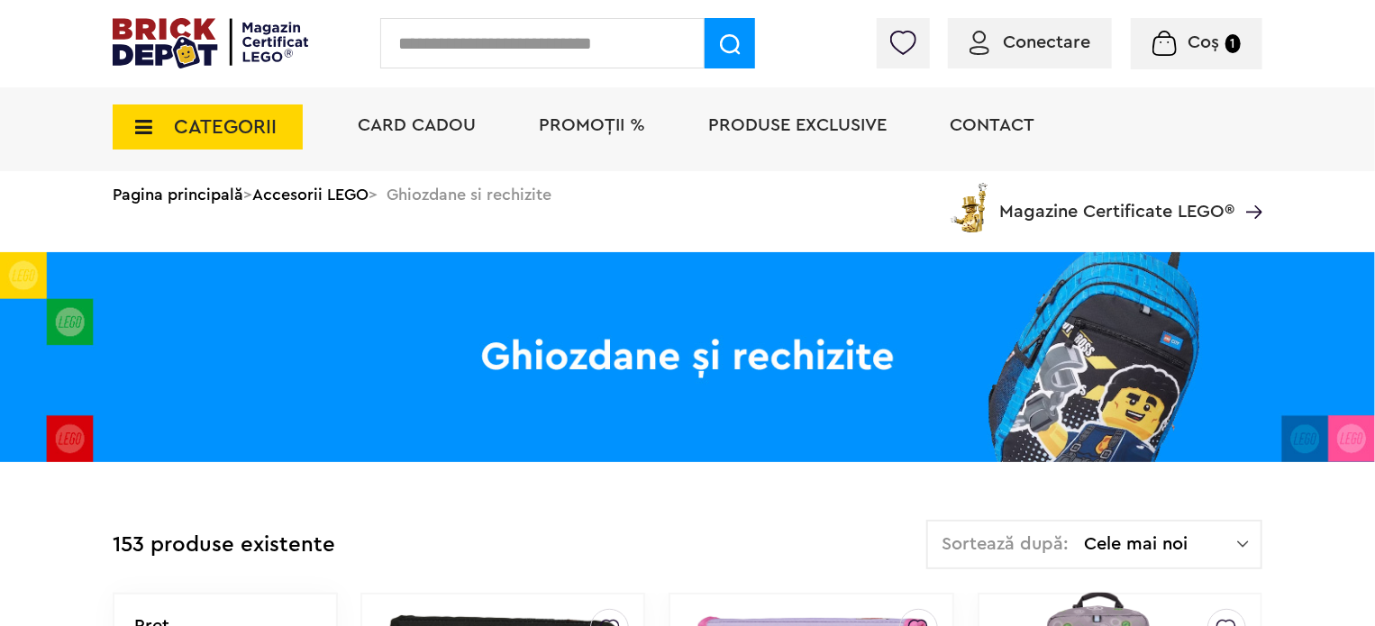
scroll to position [134, 0]
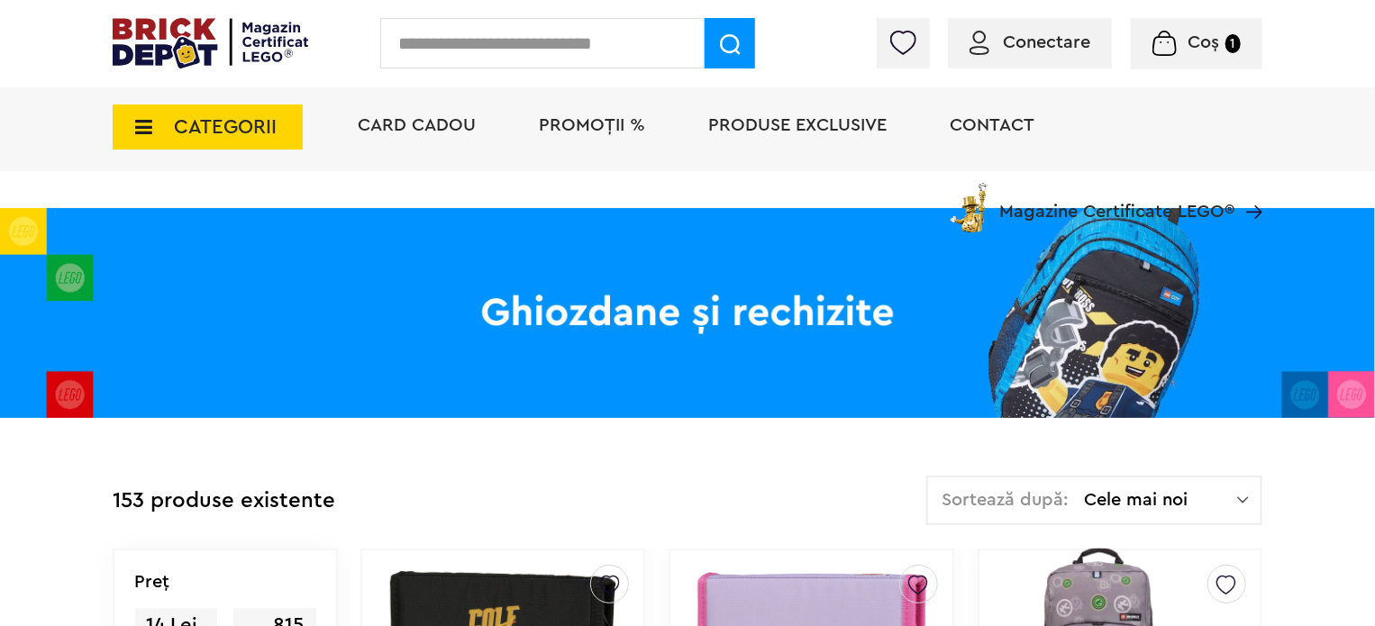
click at [140, 134] on icon at bounding box center [138, 127] width 28 height 20
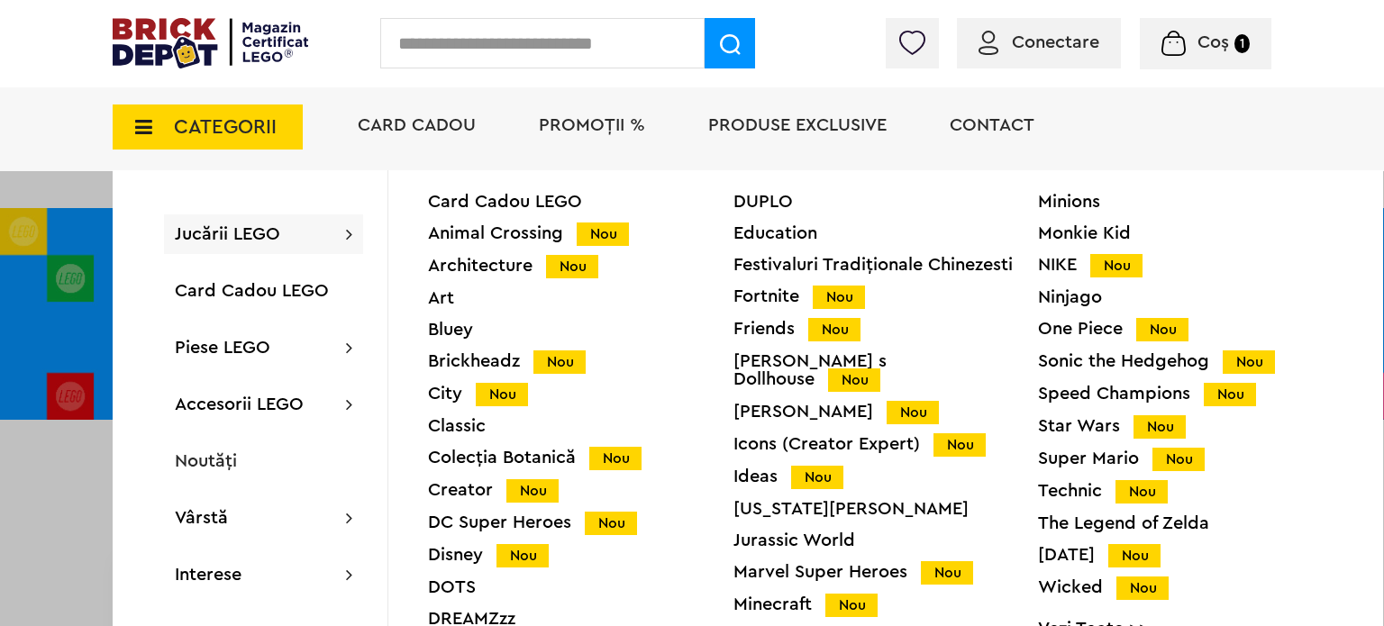
click at [462, 263] on div "Architecture Nou" at bounding box center [581, 266] width 306 height 19
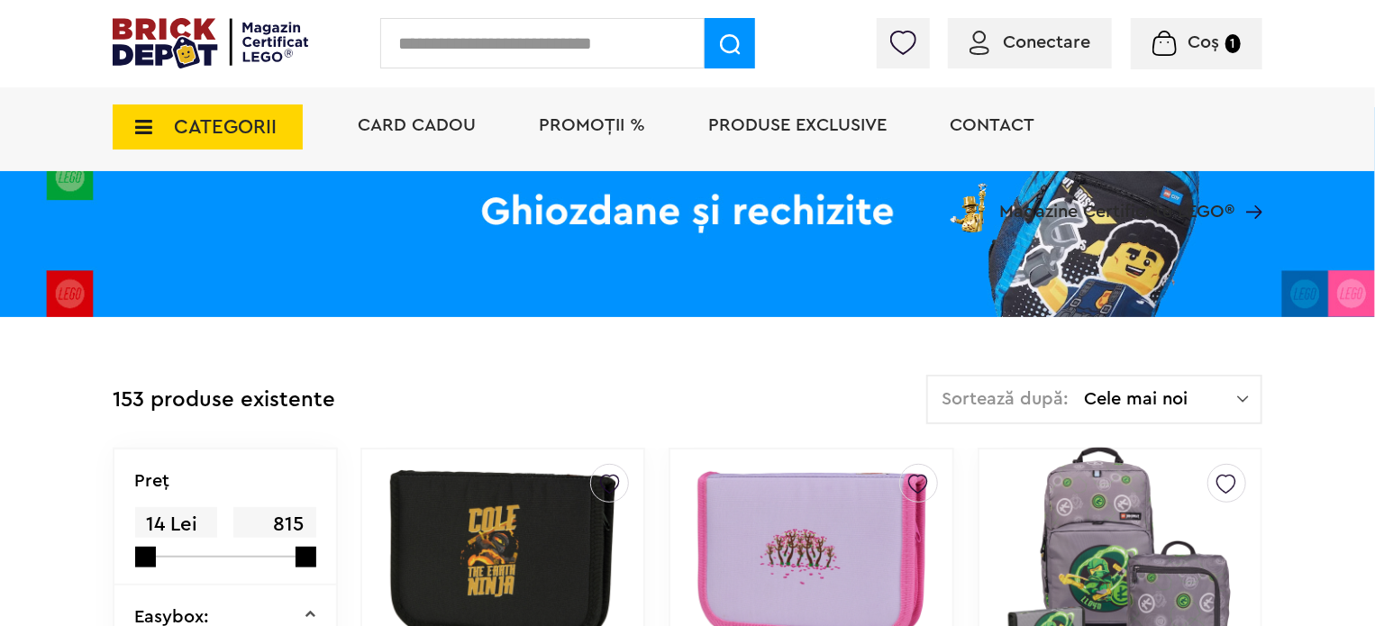
scroll to position [224, 0]
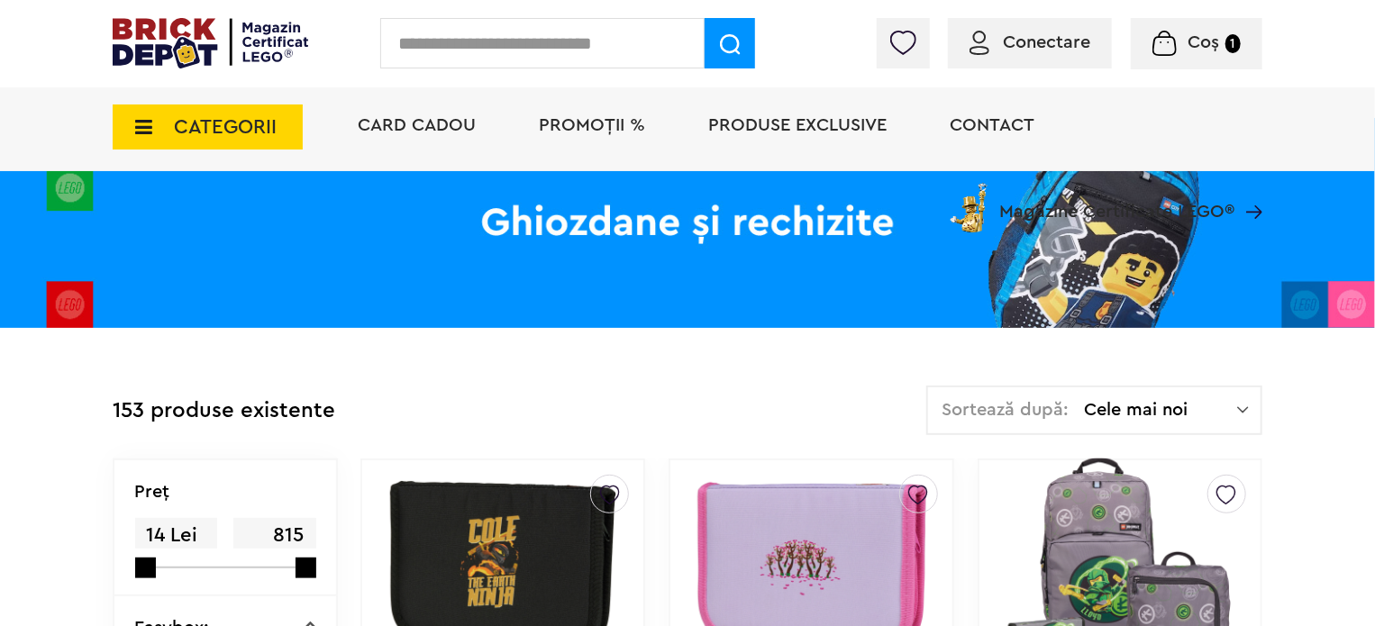
click at [146, 135] on icon at bounding box center [138, 127] width 28 height 20
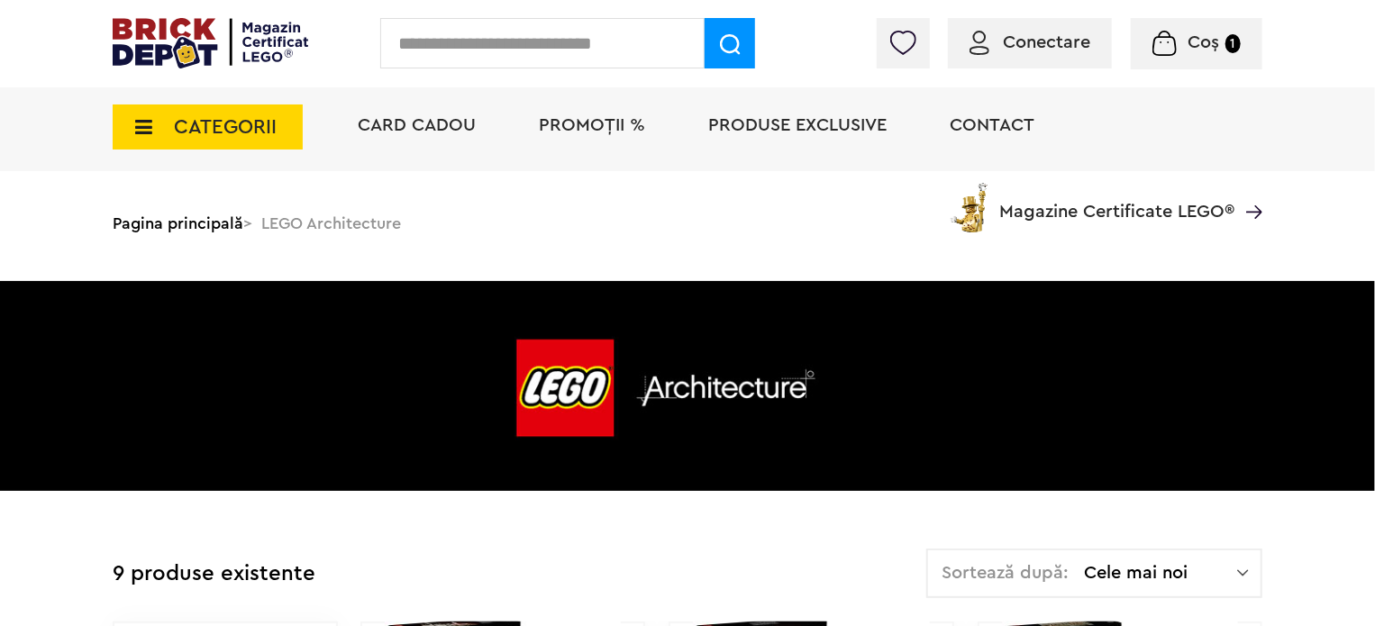
scroll to position [90, 0]
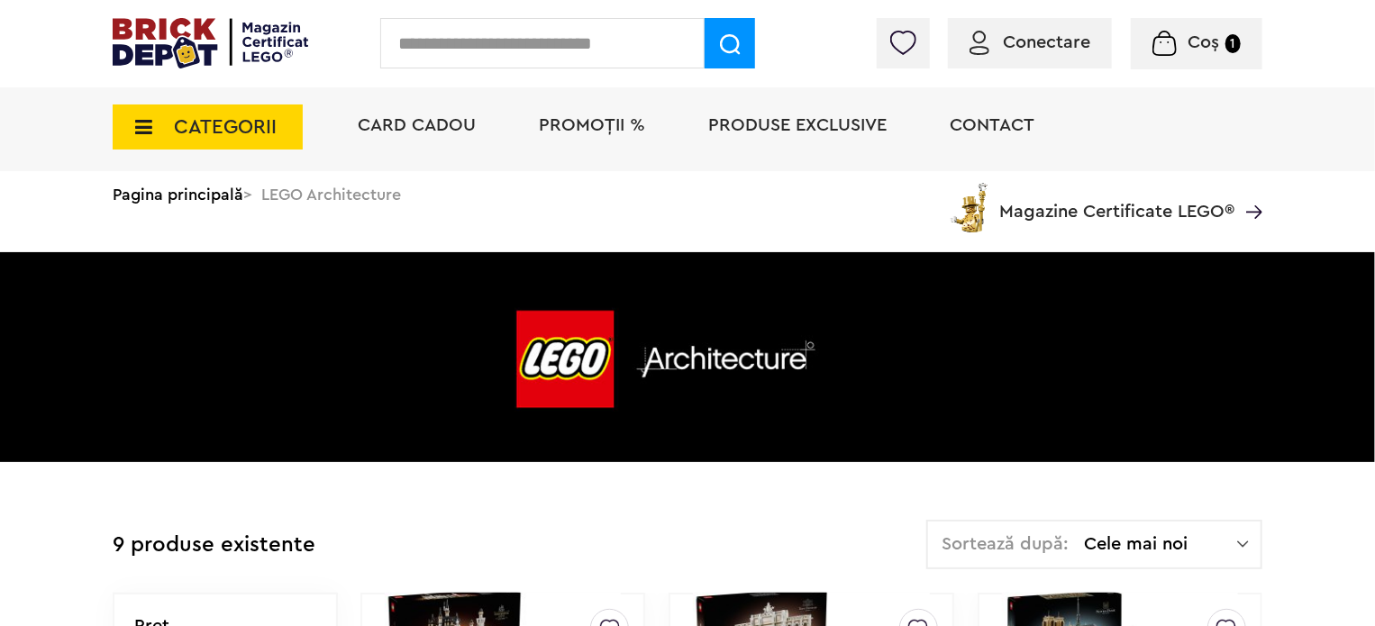
click at [1119, 543] on span "Cele mai noi" at bounding box center [1160, 544] width 153 height 18
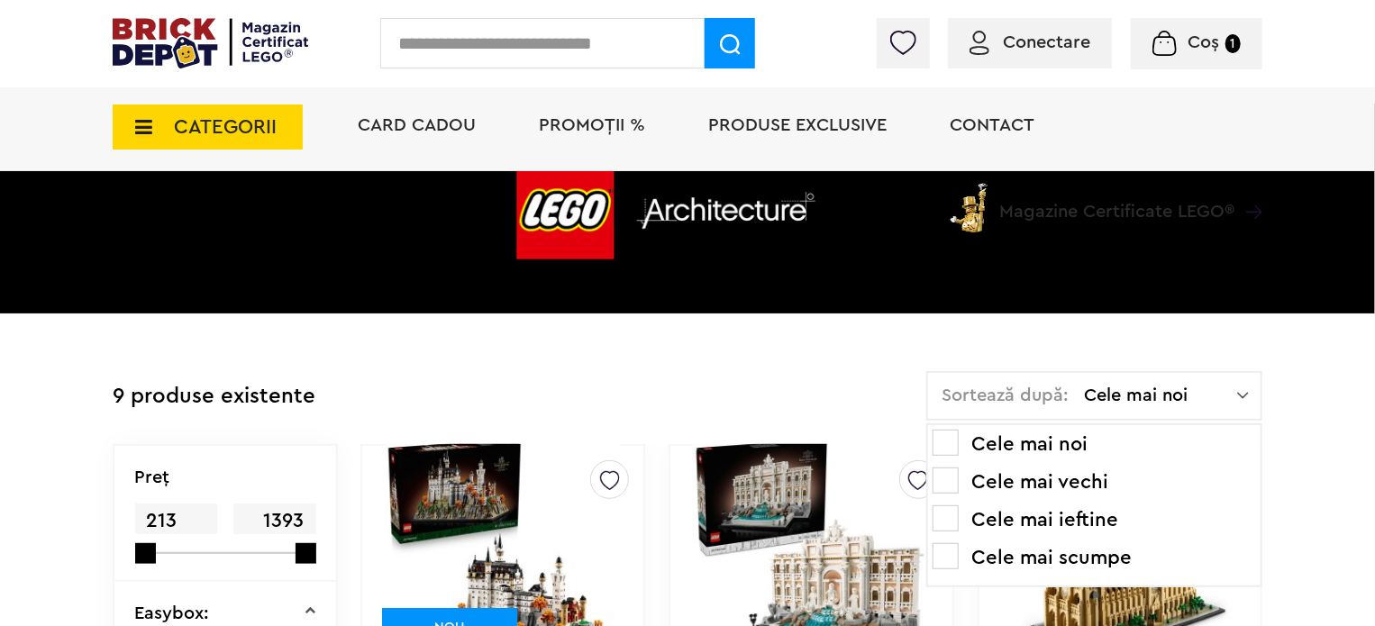
scroll to position [270, 0]
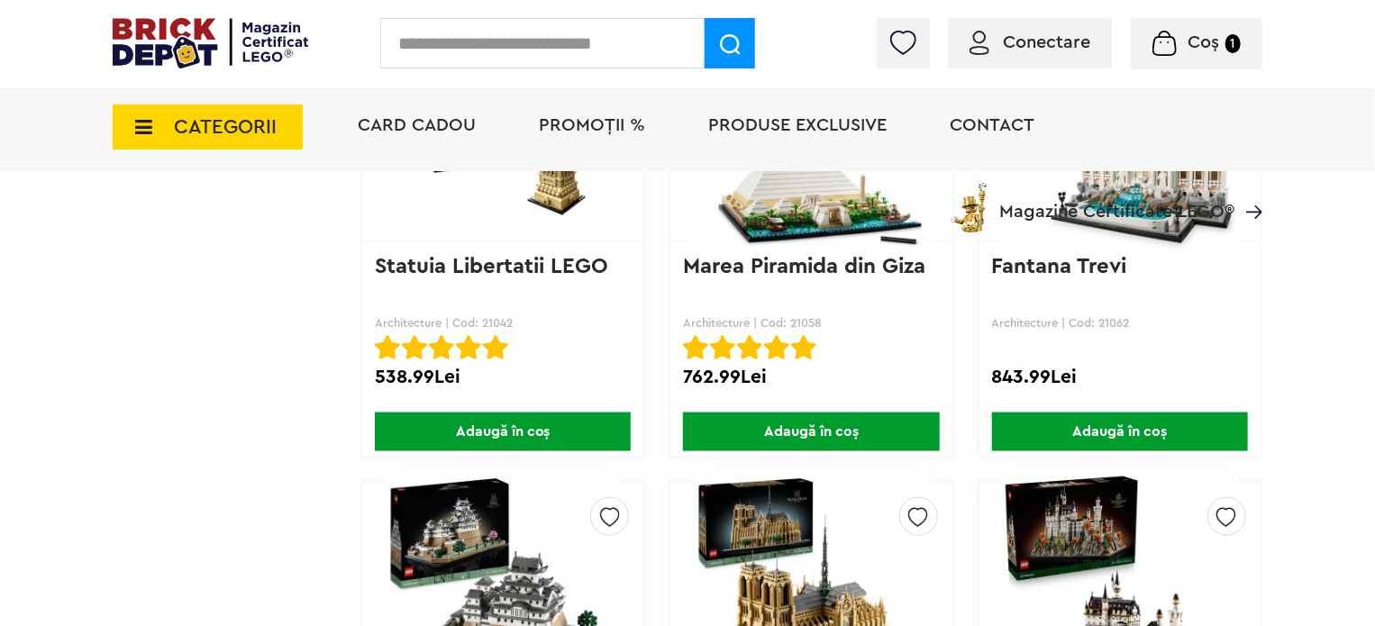
scroll to position [1442, 0]
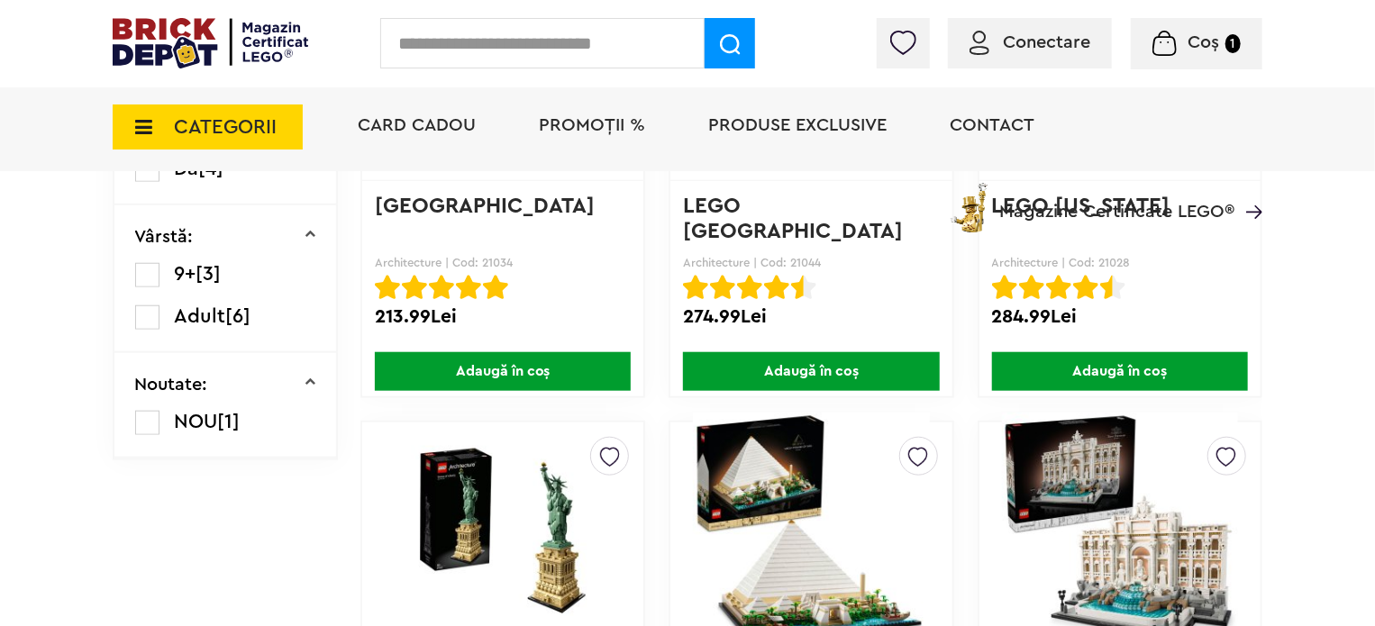
click at [155, 130] on span "CATEGORII" at bounding box center [208, 127] width 190 height 45
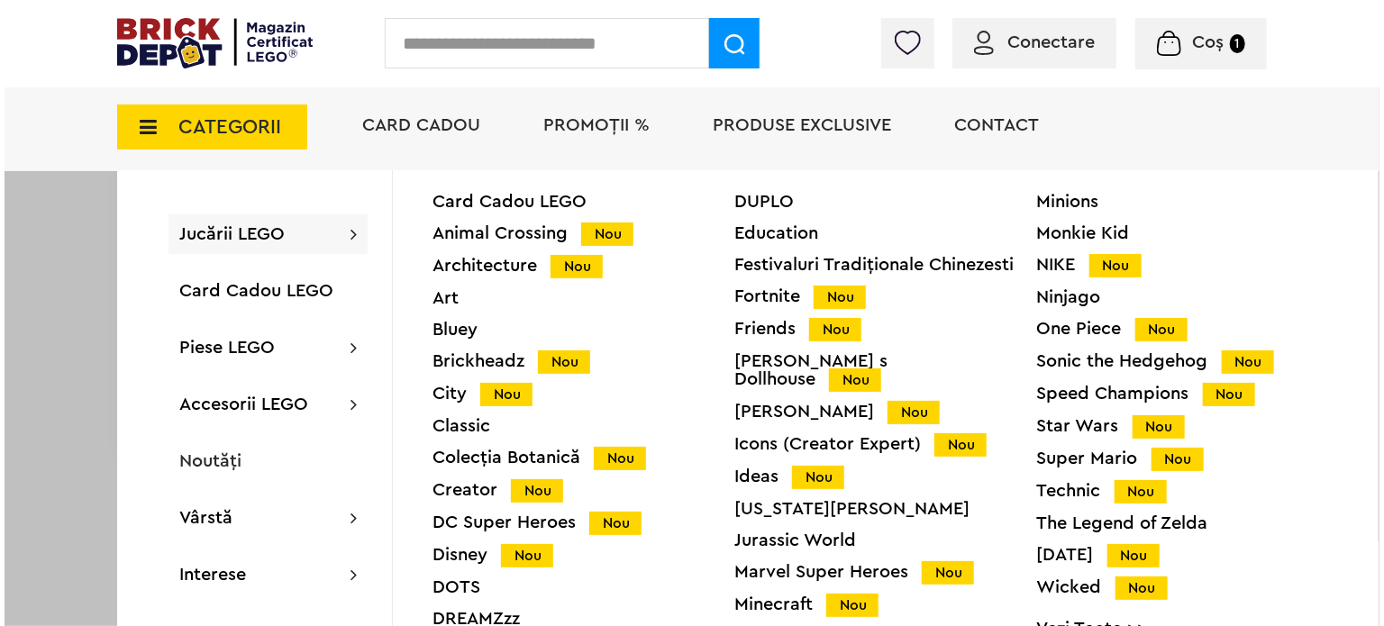
scroll to position [722, 0]
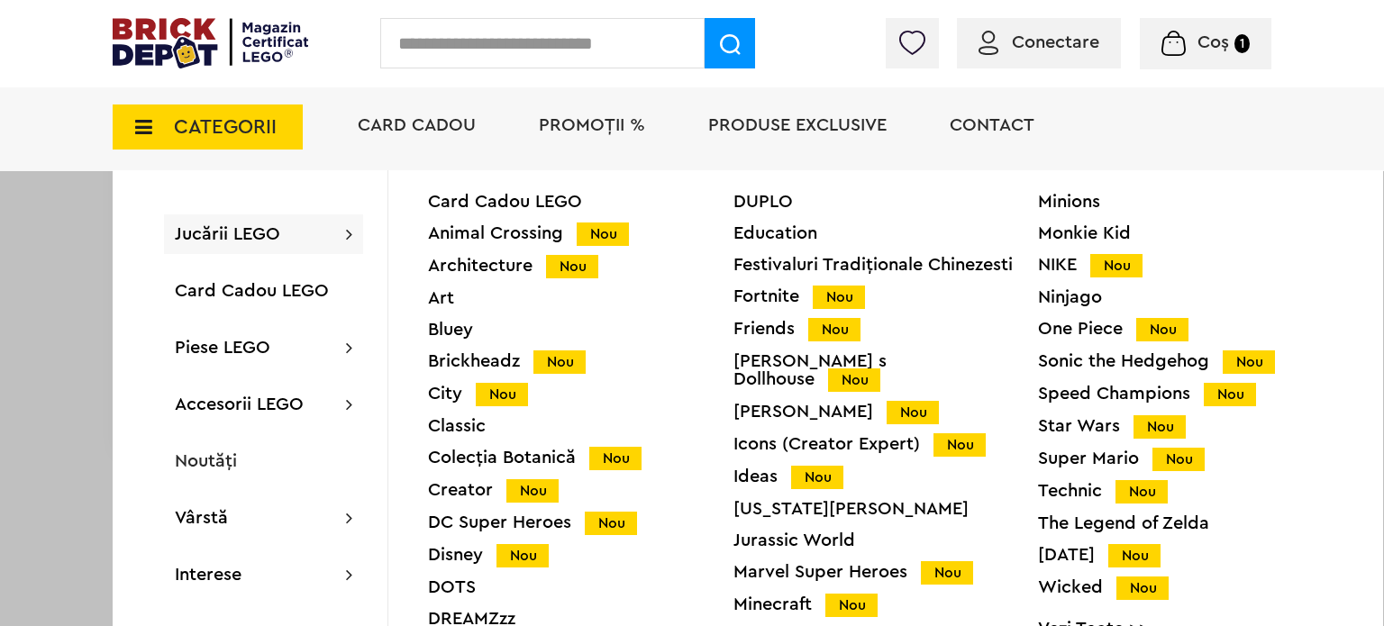
click at [484, 454] on div "Colecția Botanică Nou" at bounding box center [581, 458] width 306 height 19
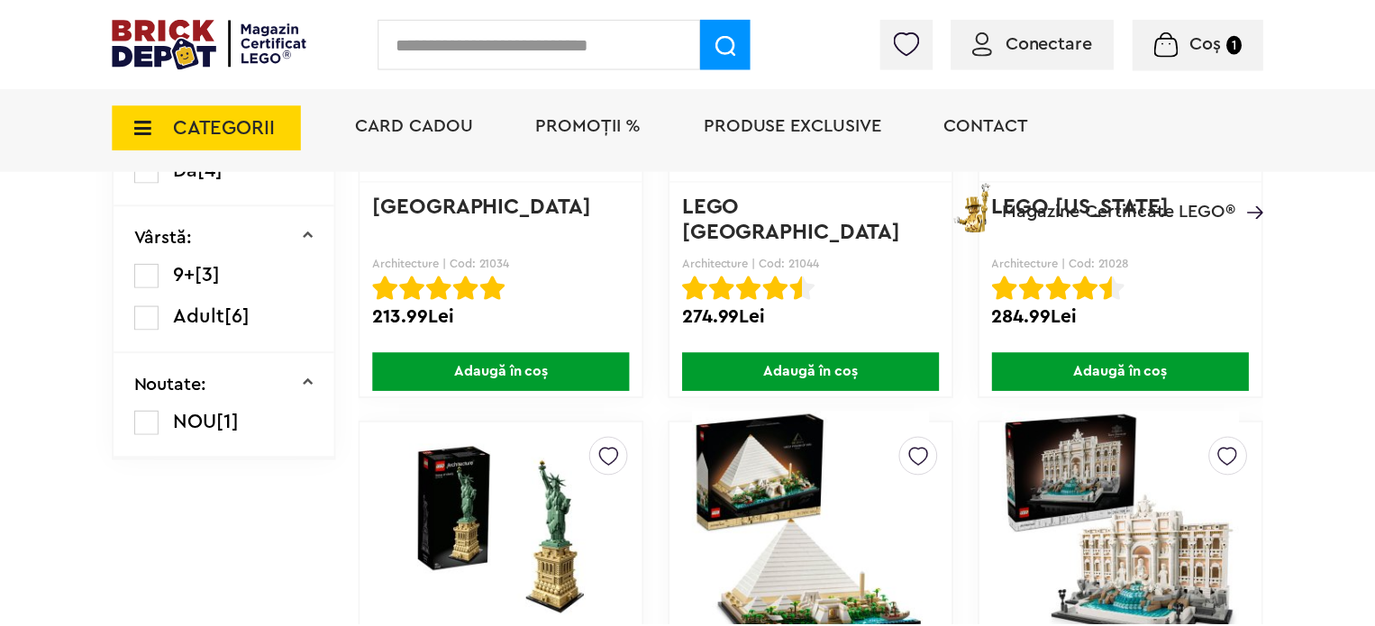
scroll to position [721, 0]
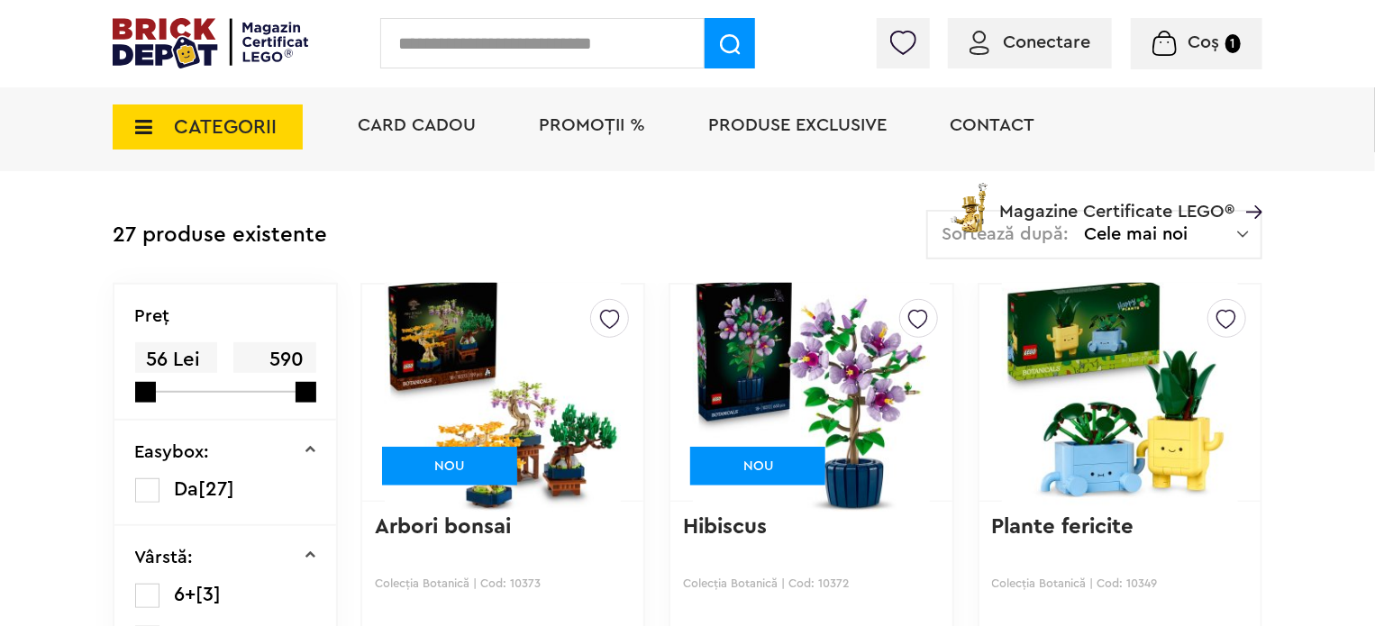
scroll to position [270, 0]
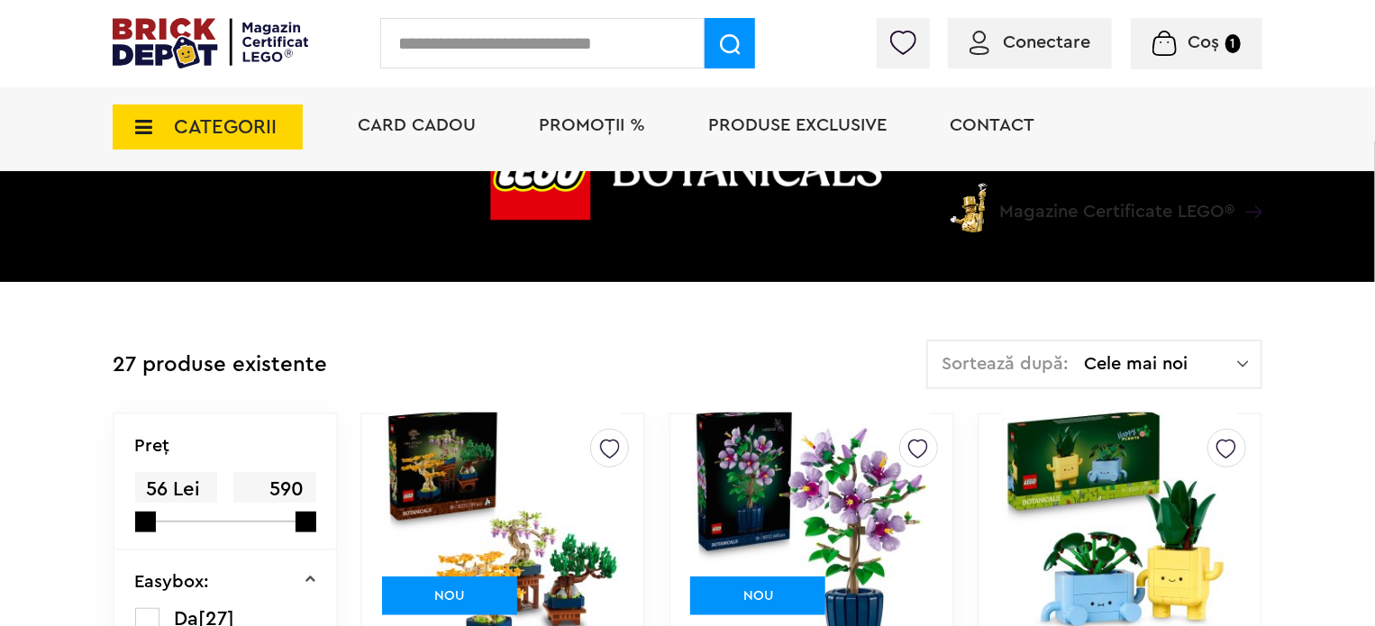
click at [1191, 369] on span "Cele mai noi" at bounding box center [1160, 364] width 153 height 18
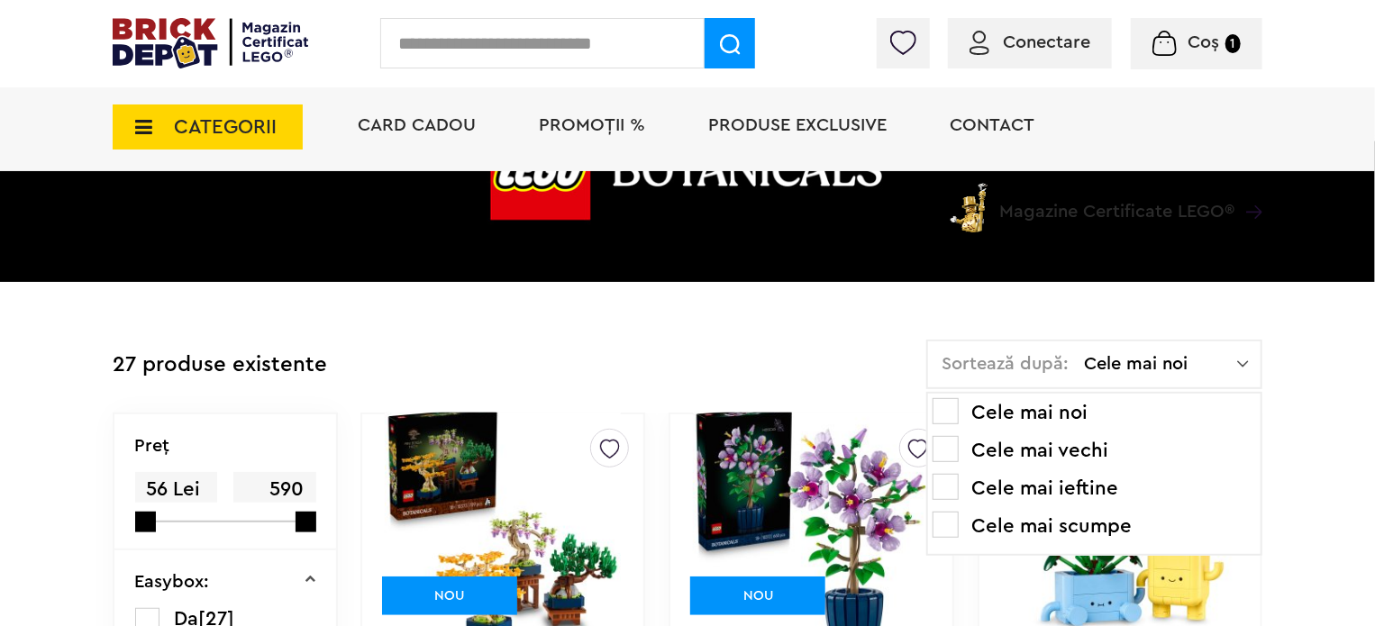
click at [1084, 475] on li "Cele mai ieftine" at bounding box center [1095, 488] width 324 height 29
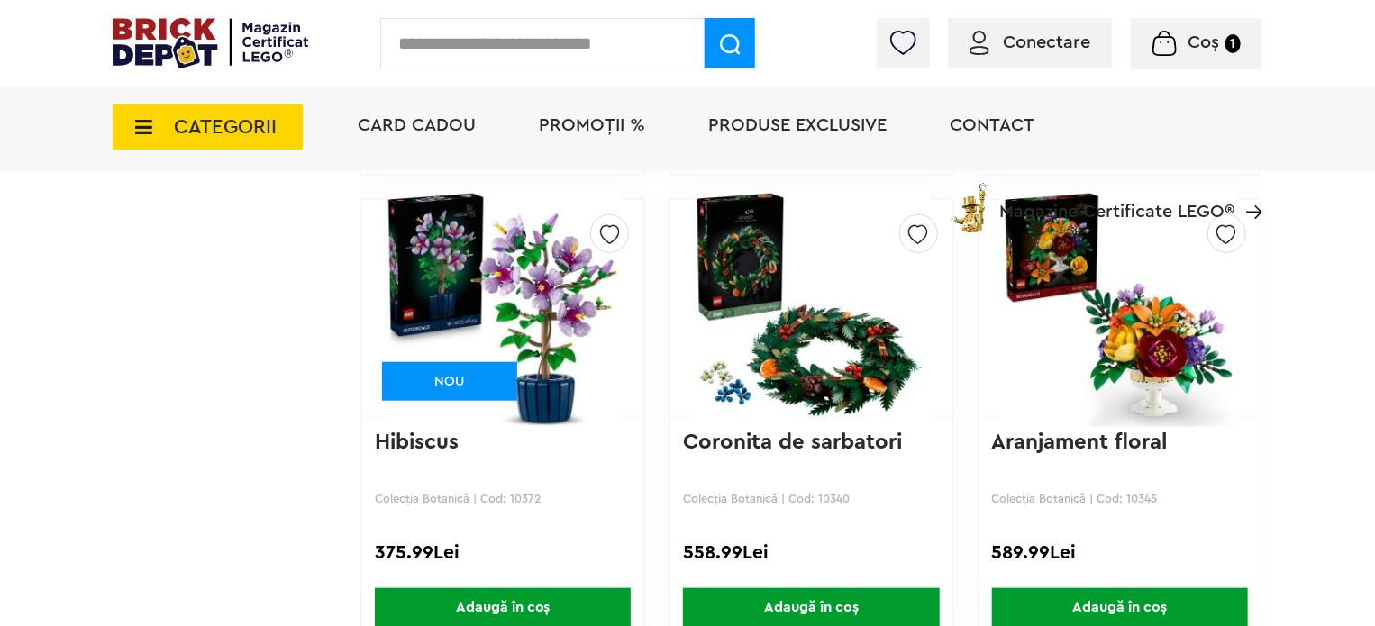
scroll to position [3876, 0]
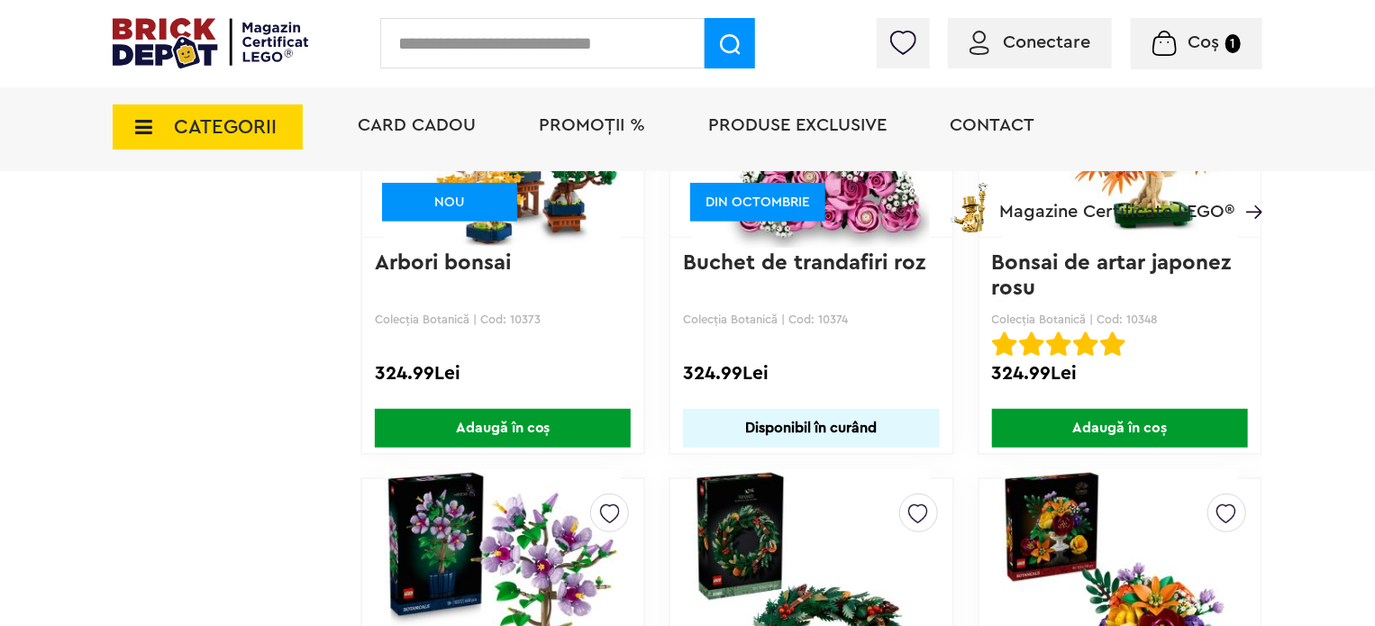
click at [137, 130] on icon at bounding box center [138, 127] width 28 height 20
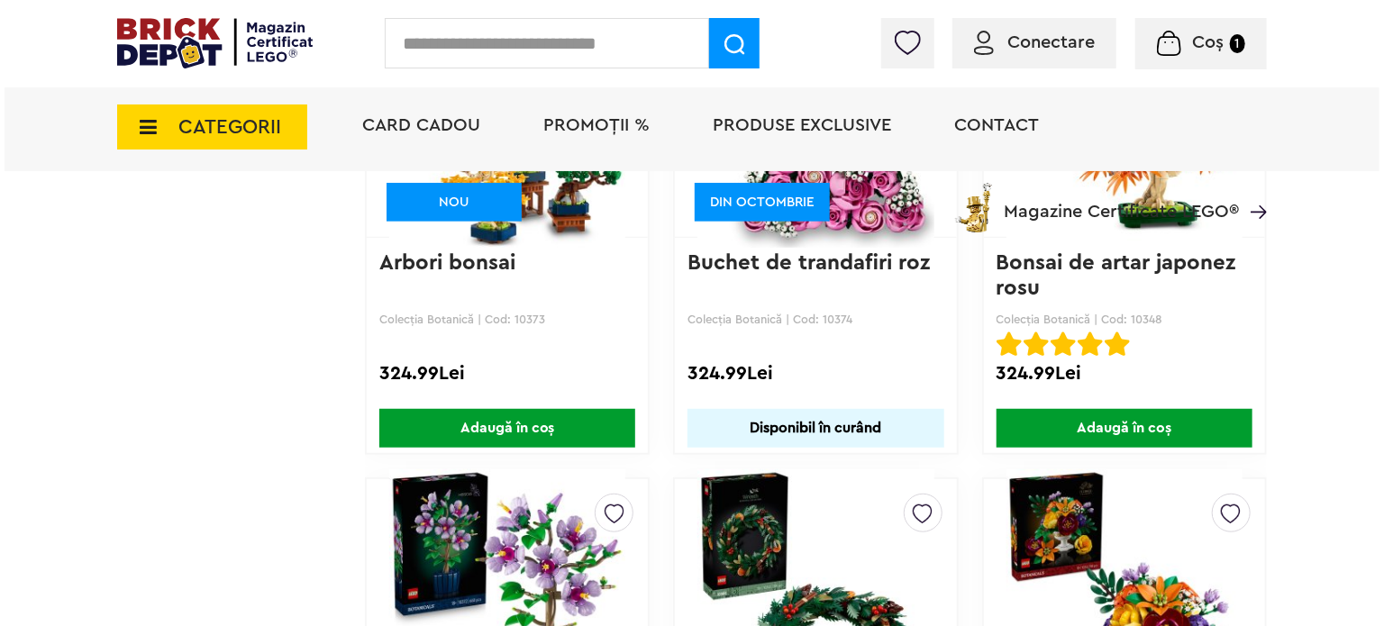
scroll to position [3877, 0]
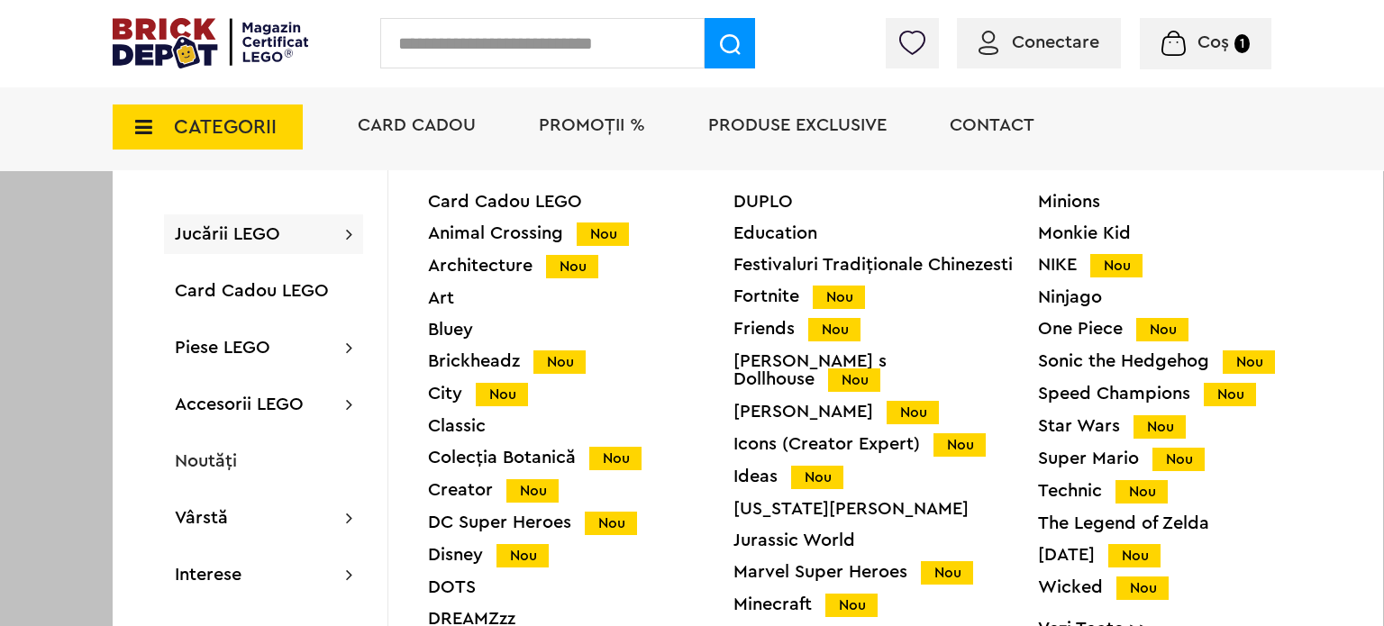
click at [448, 560] on div "Disney Nou" at bounding box center [581, 555] width 306 height 19
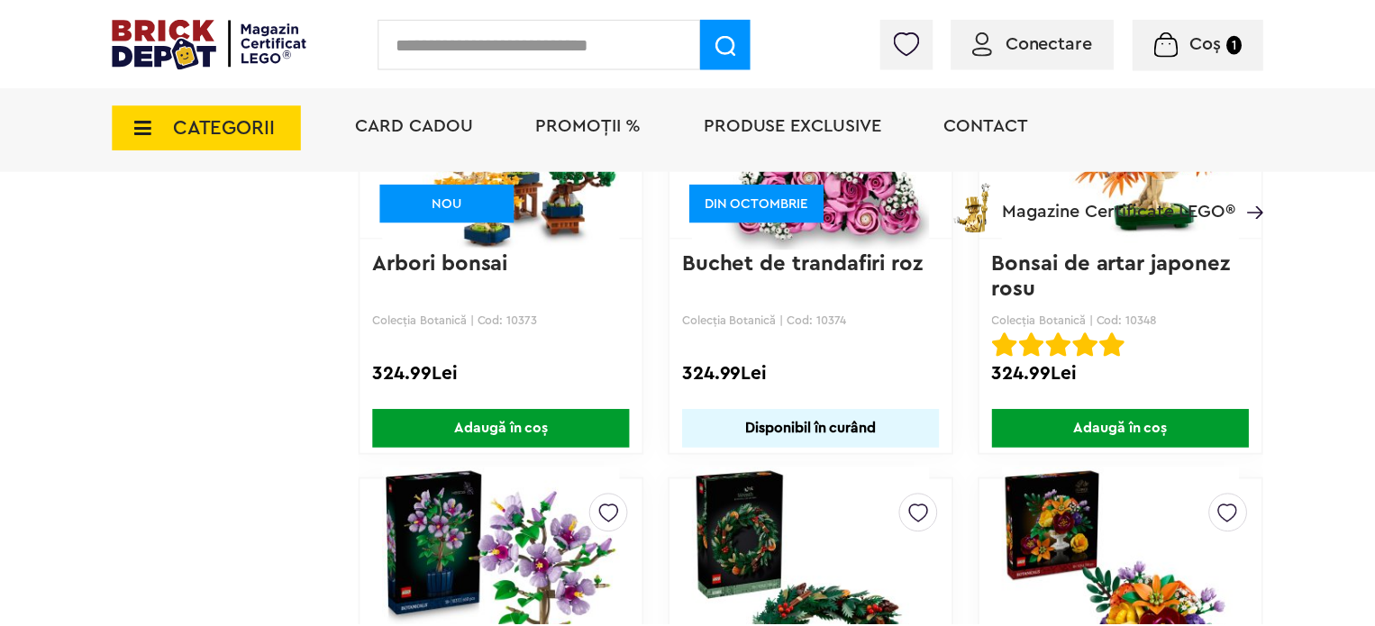
scroll to position [3876, 0]
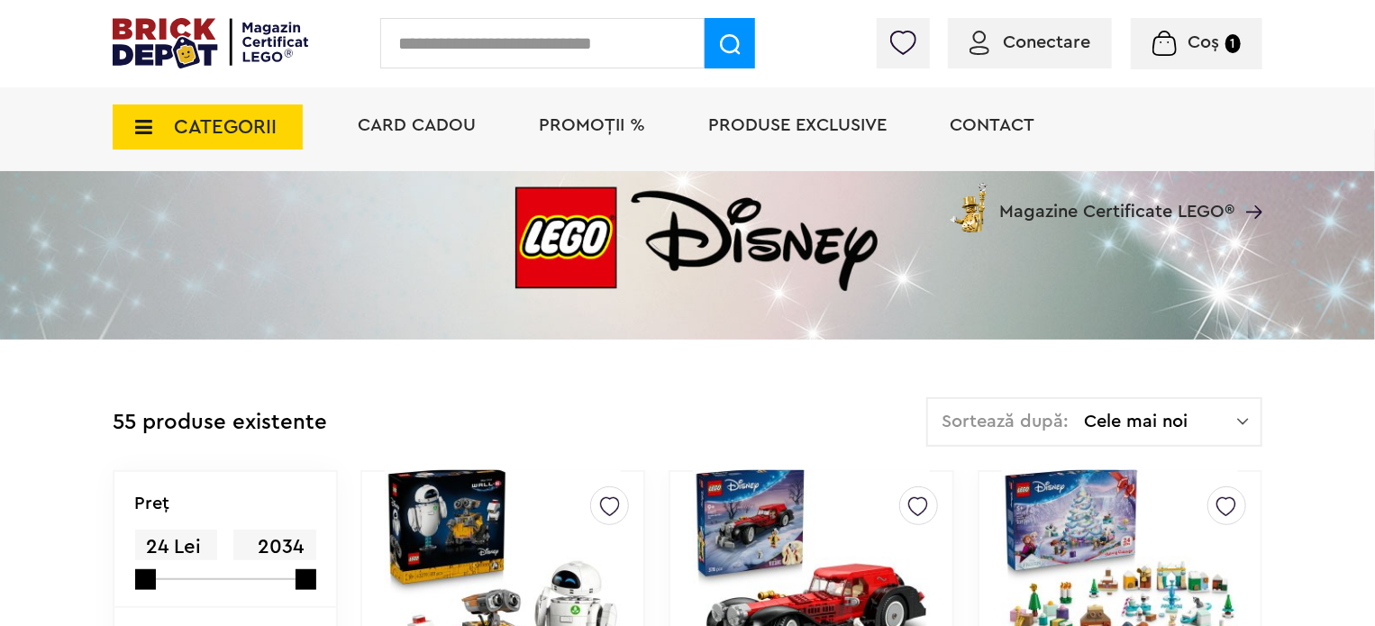
scroll to position [178, 0]
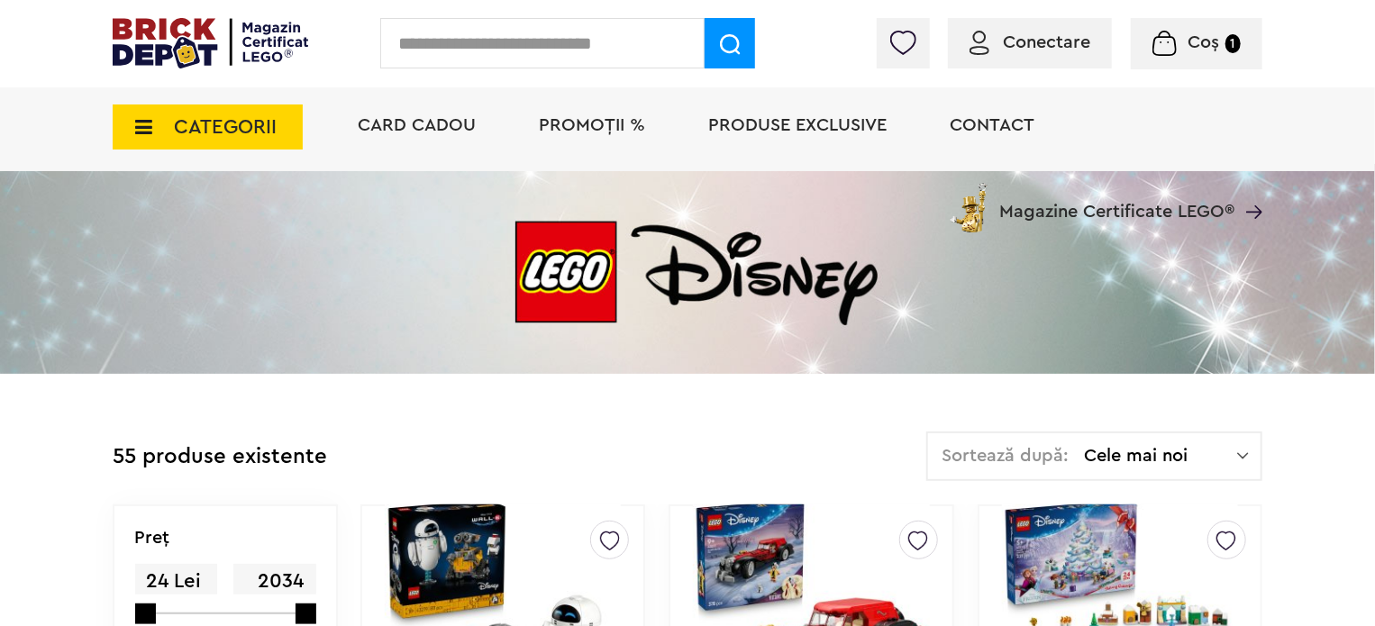
click at [1193, 449] on span "Cele mai noi" at bounding box center [1160, 456] width 153 height 18
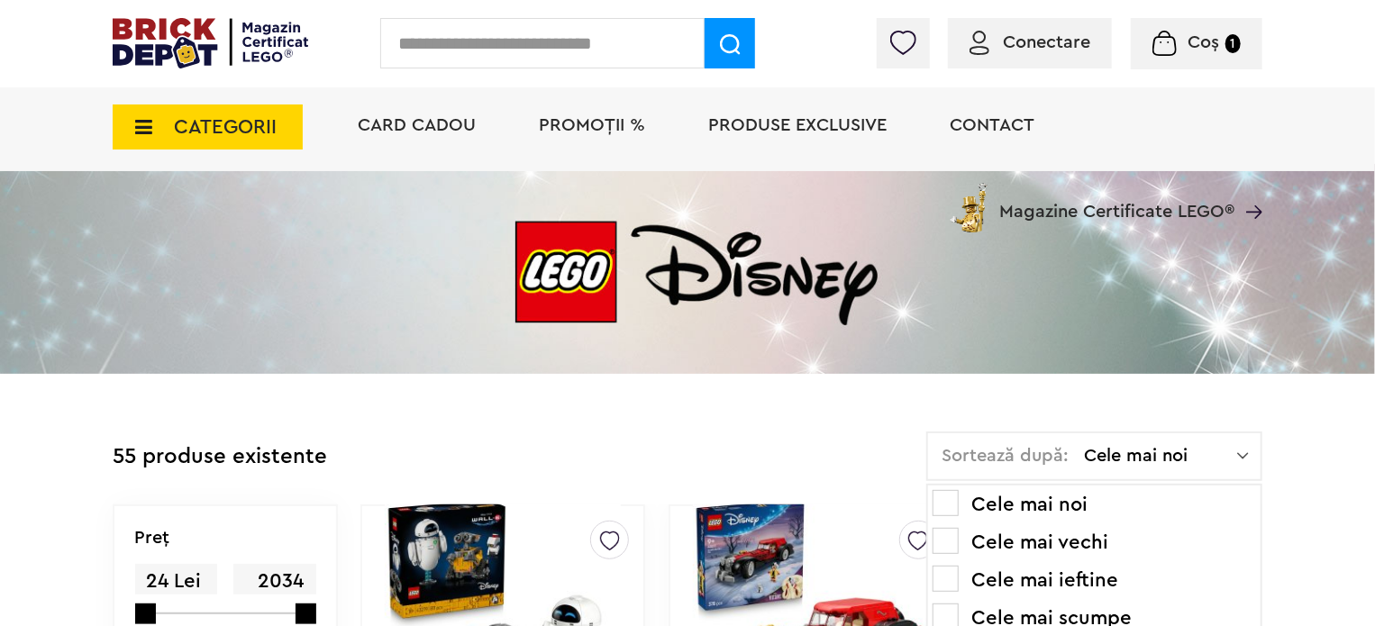
click at [1085, 579] on li "Cele mai ieftine" at bounding box center [1095, 580] width 324 height 29
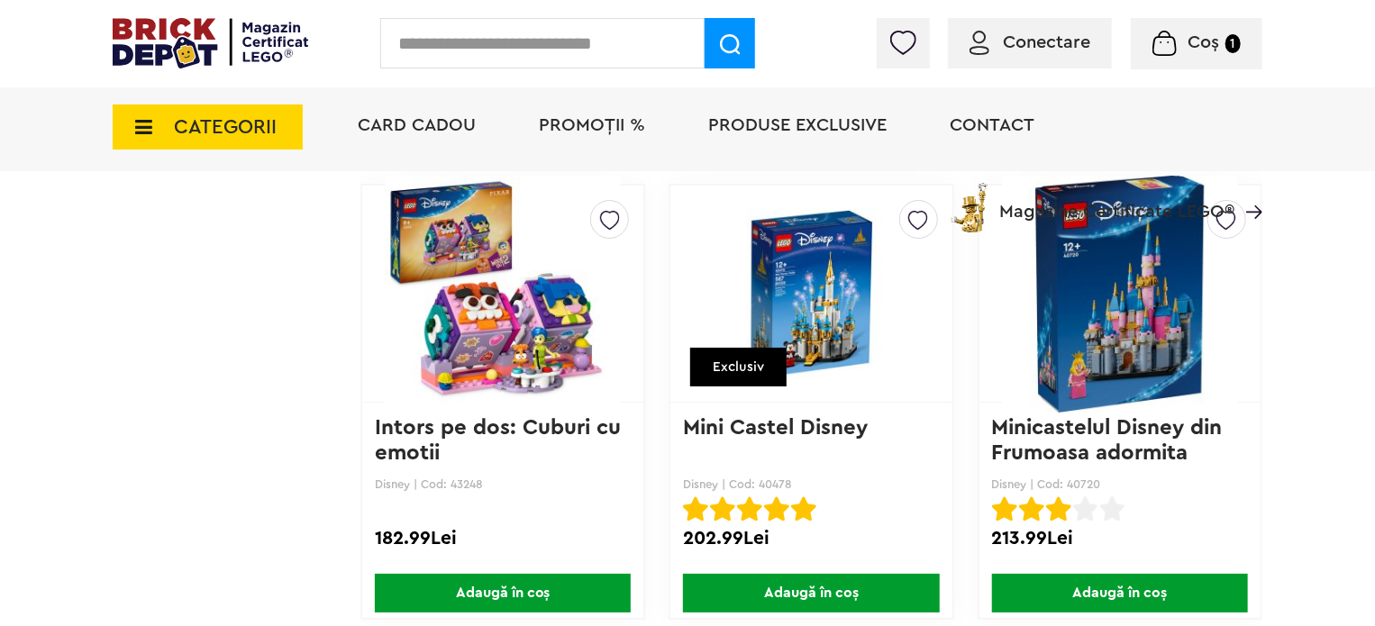
scroll to position [3335, 0]
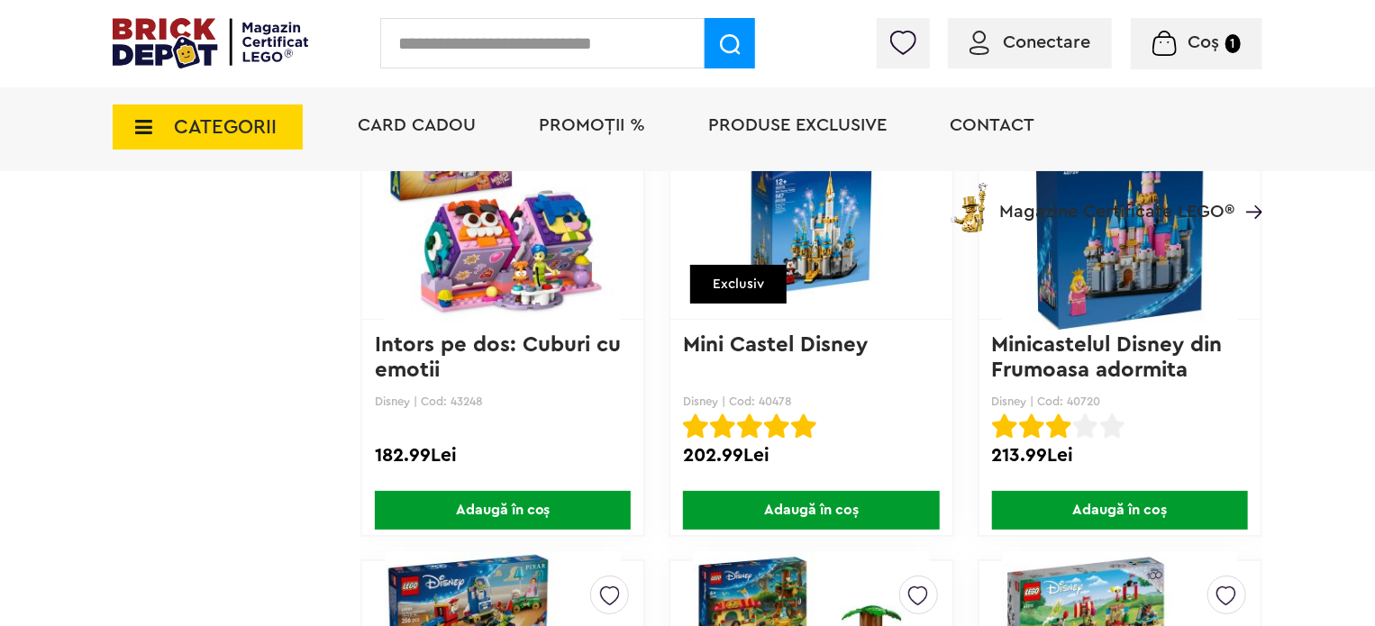
drag, startPoint x: 817, startPoint y: 221, endPoint x: 786, endPoint y: 342, distance: 124.8
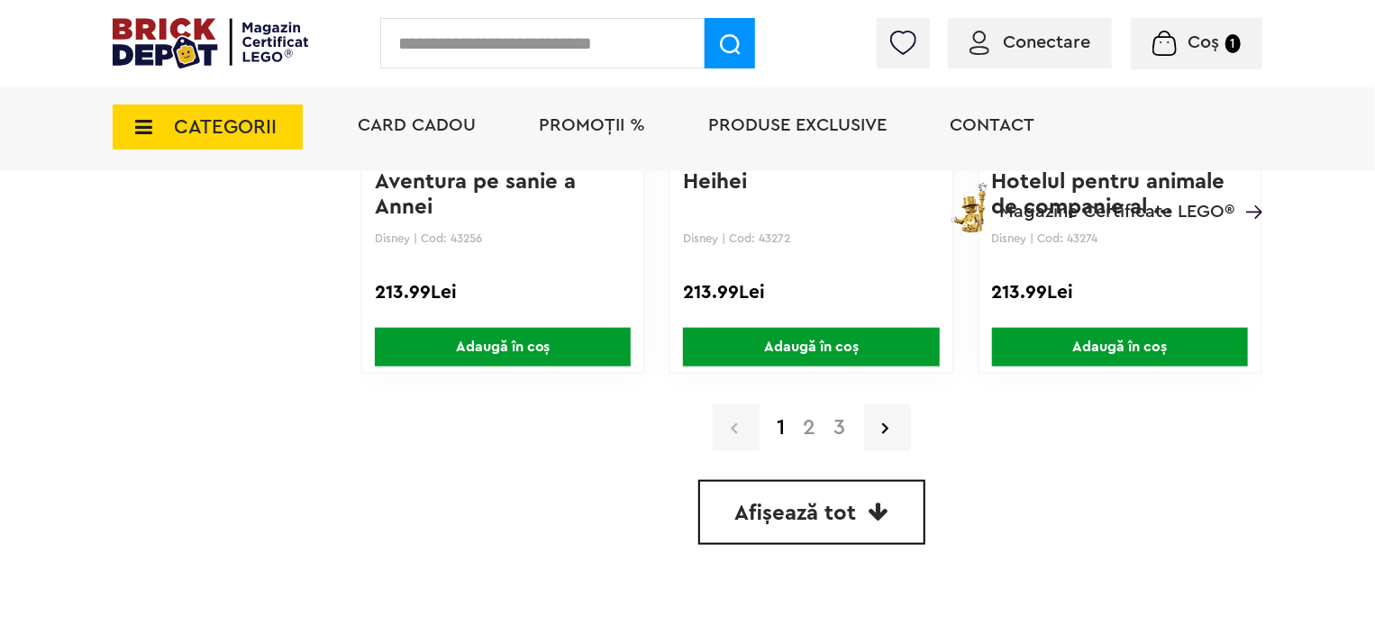
scroll to position [4416, 0]
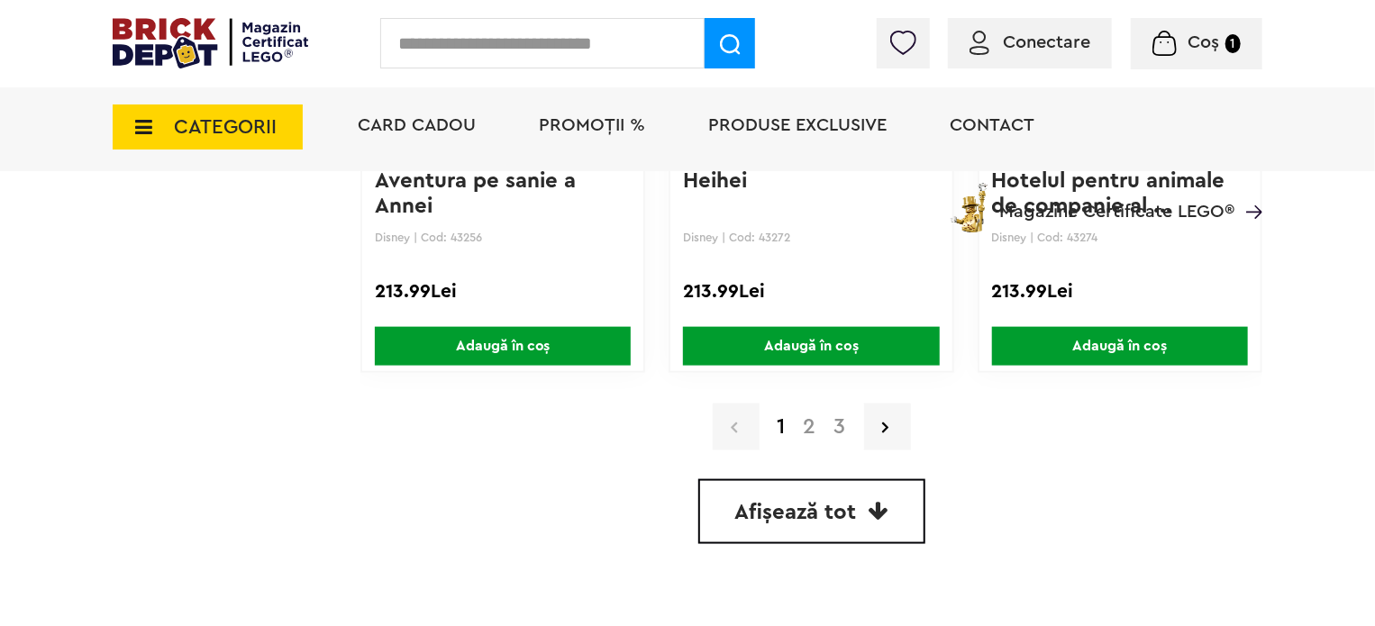
click at [809, 417] on link "2" at bounding box center [810, 427] width 31 height 22
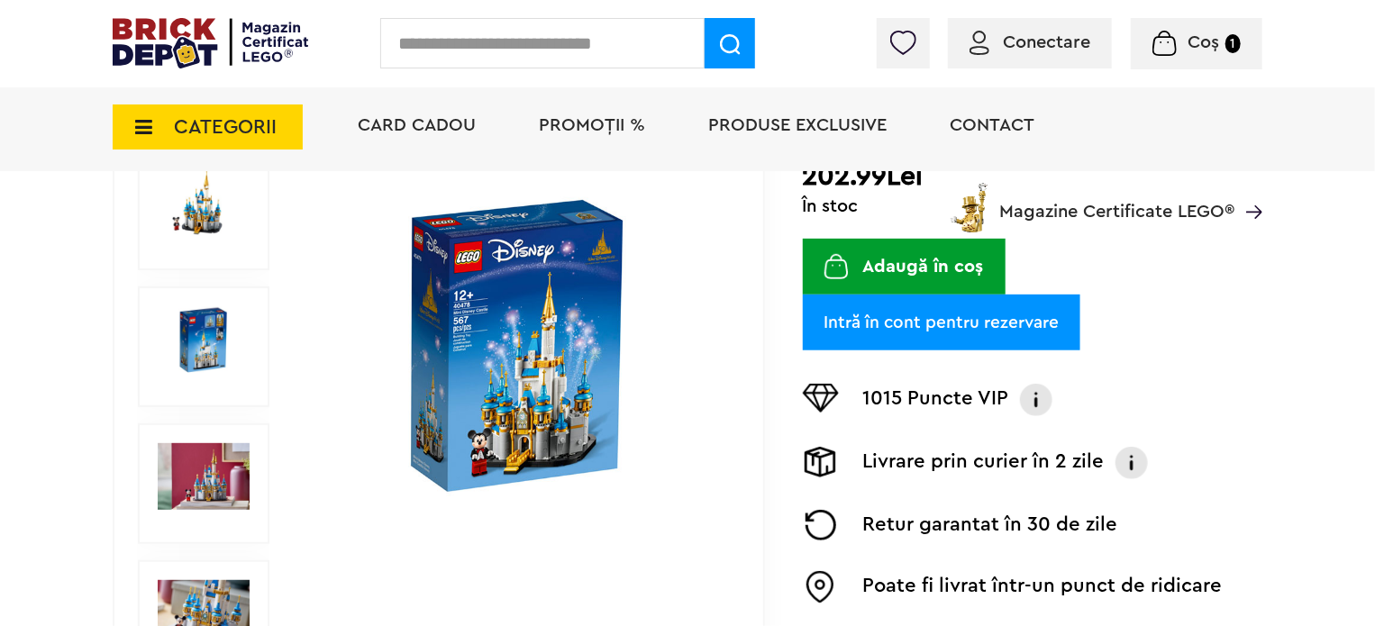
scroll to position [270, 0]
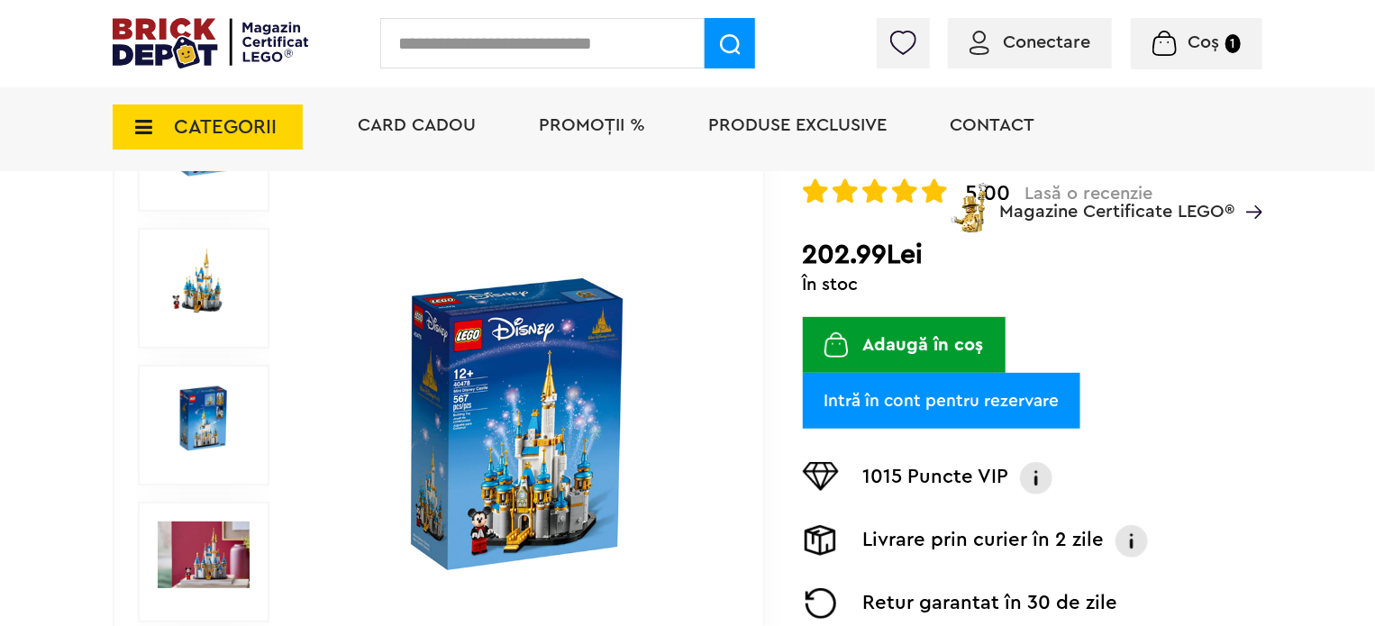
click at [204, 562] on img at bounding box center [204, 555] width 92 height 67
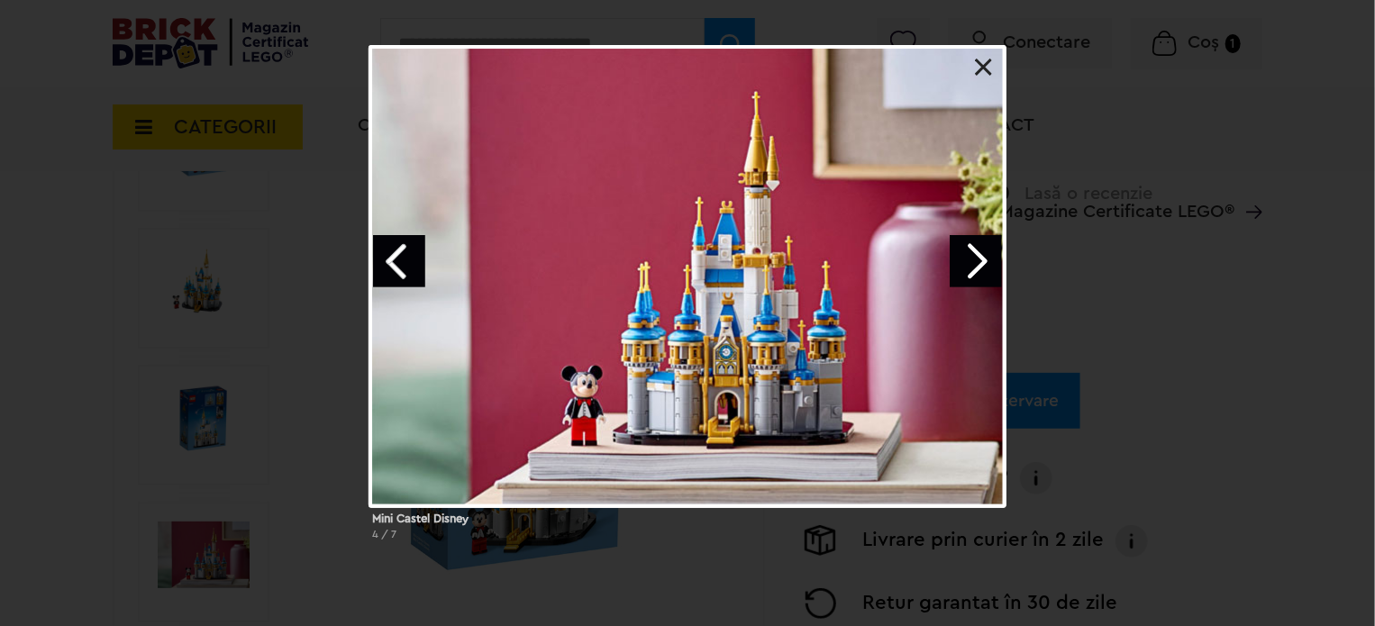
click at [187, 447] on div "Mini Castel Disney 4 / 7" at bounding box center [687, 300] width 1375 height 510
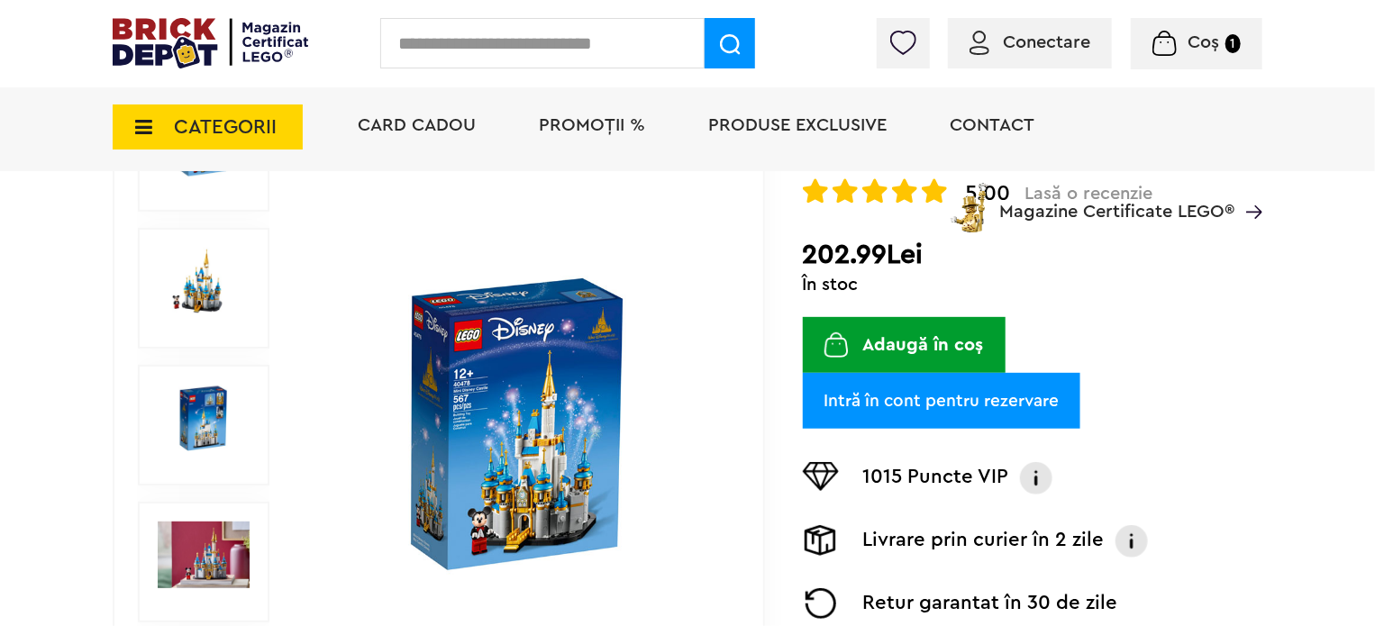
click at [187, 425] on img at bounding box center [204, 418] width 92 height 67
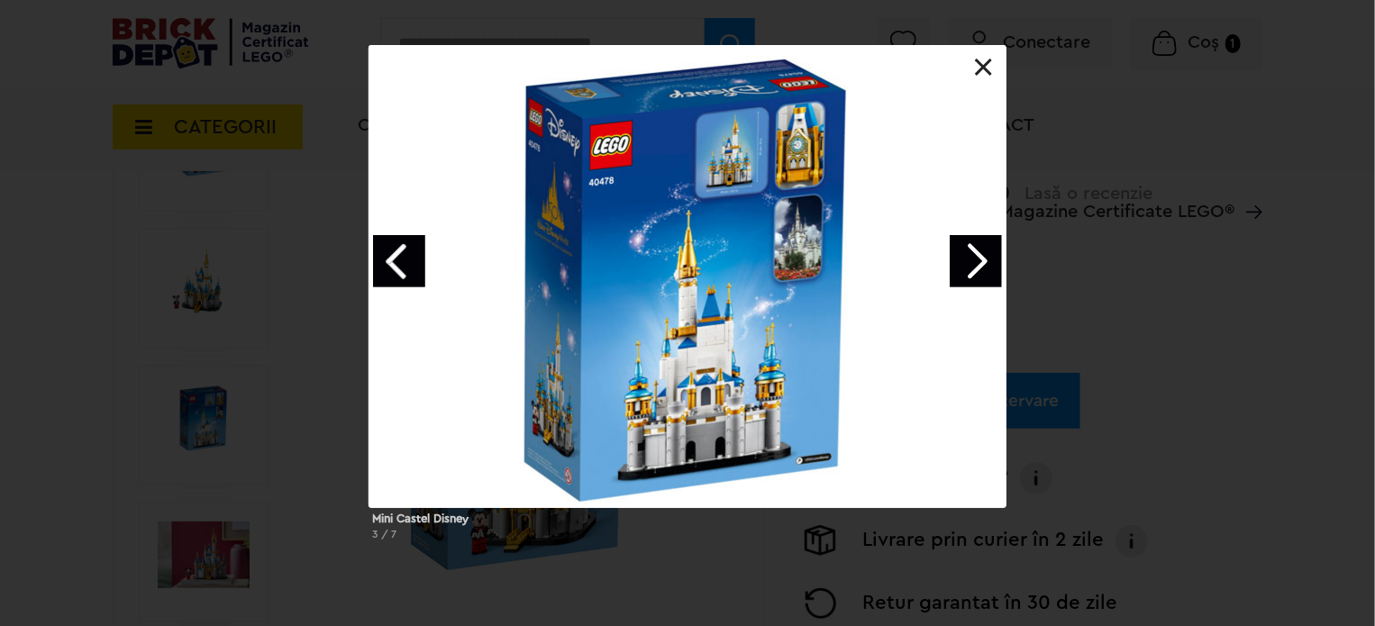
click at [202, 282] on div "Mini Castel Disney 3 / 7" at bounding box center [687, 300] width 1375 height 510
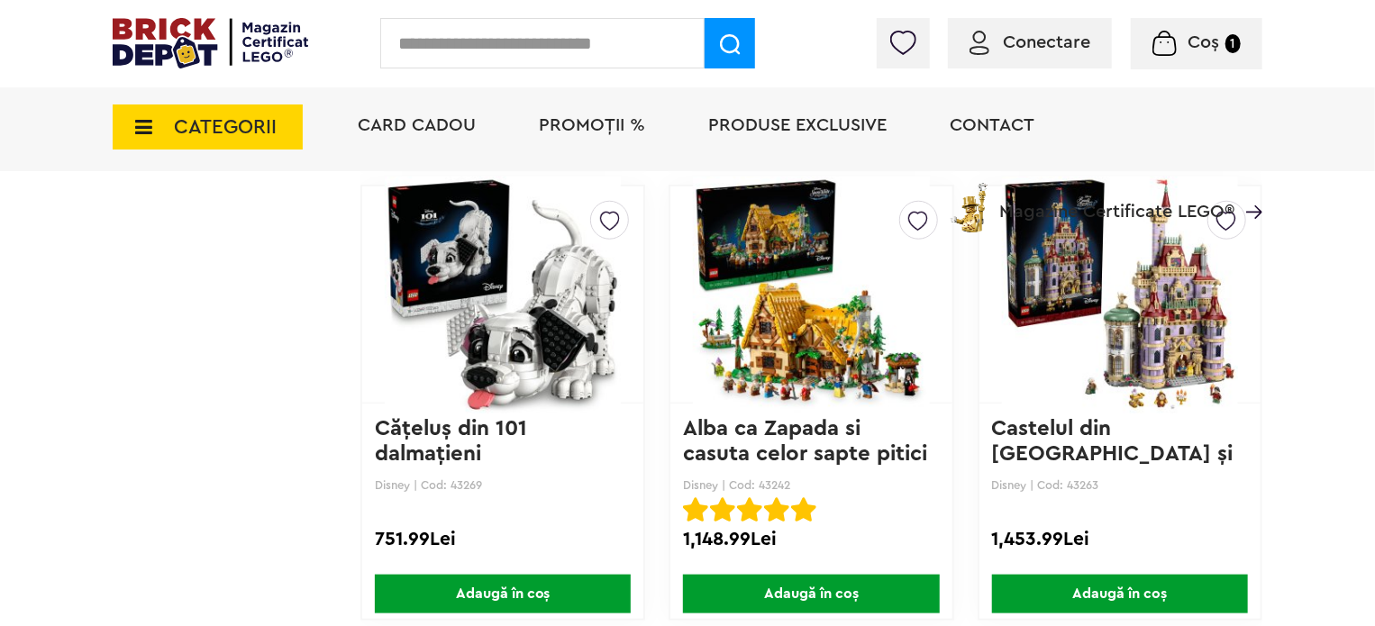
scroll to position [4236, 0]
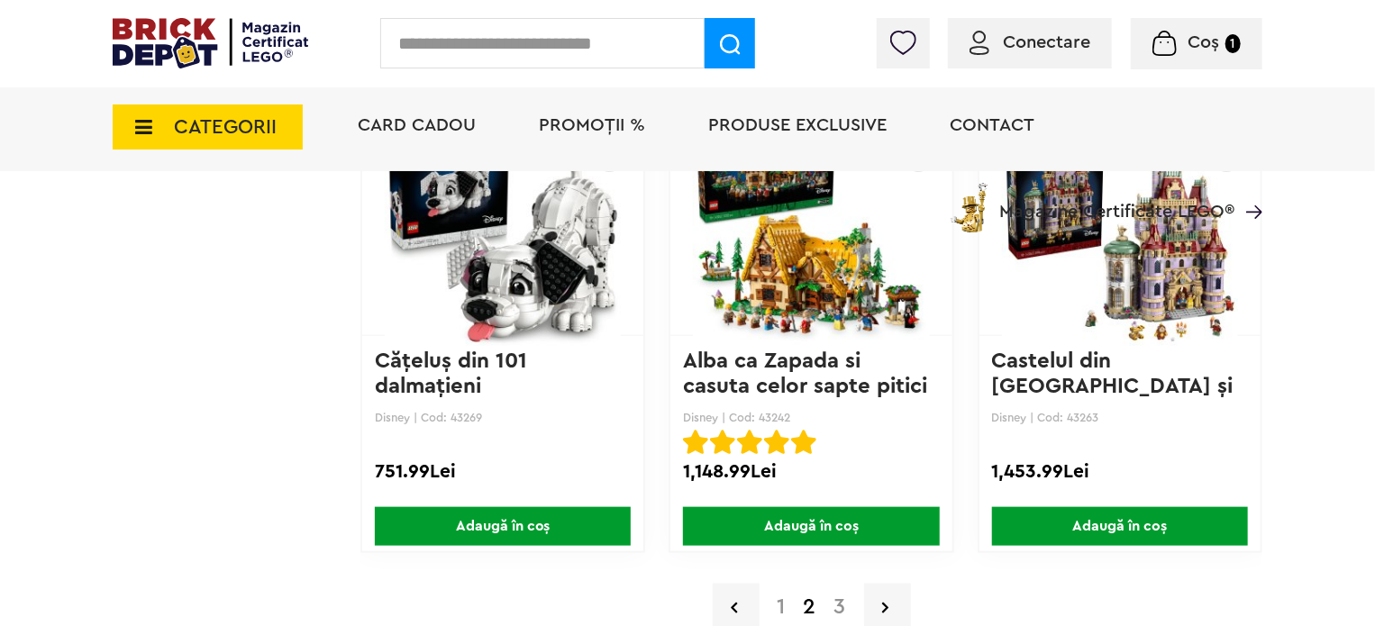
click at [839, 607] on link "3" at bounding box center [841, 608] width 30 height 22
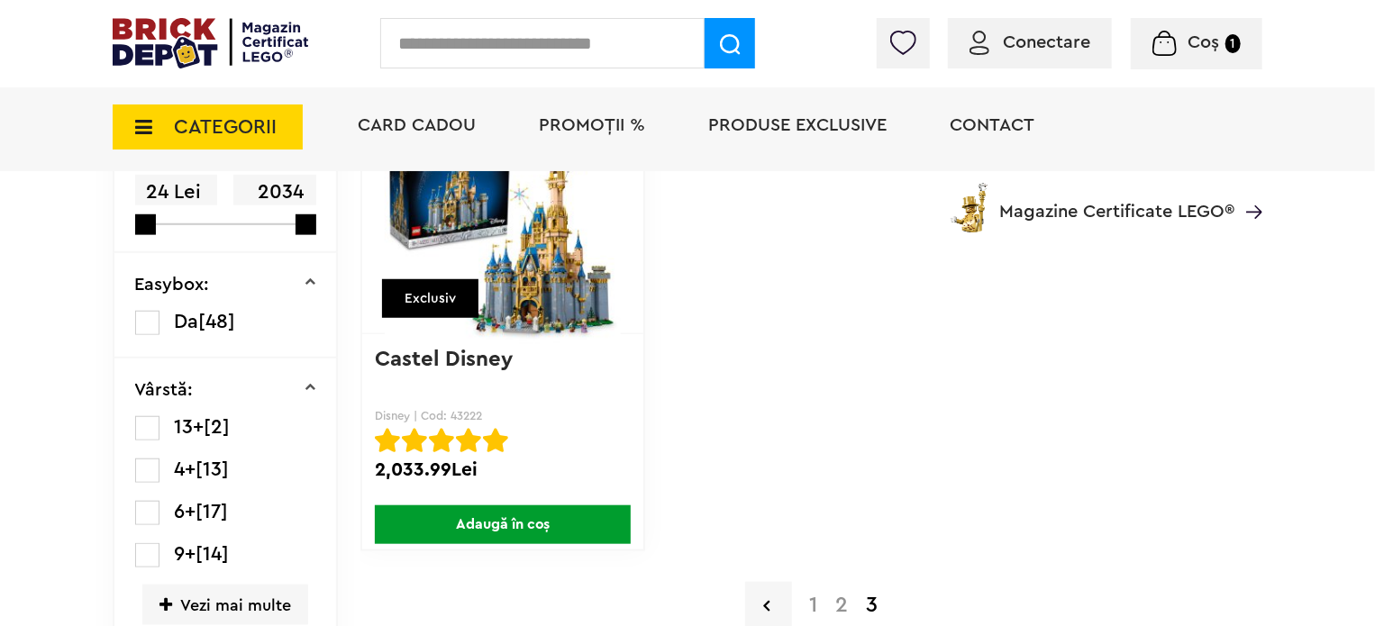
scroll to position [541, 0]
